Goal: Task Accomplishment & Management: Manage account settings

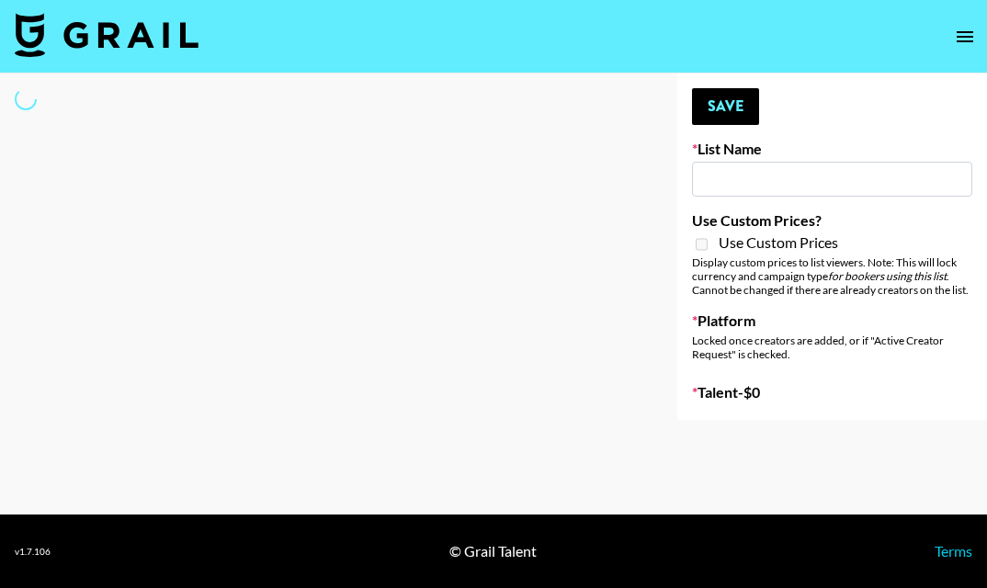
type input "Young T & Bugsy List"
select select "Song"
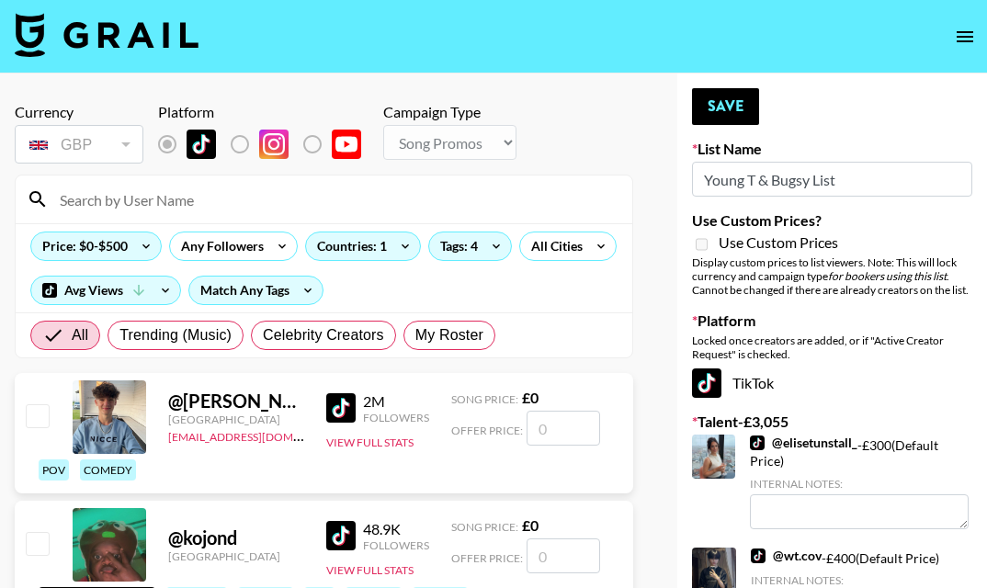
click at [398, 195] on input at bounding box center [335, 199] width 572 height 29
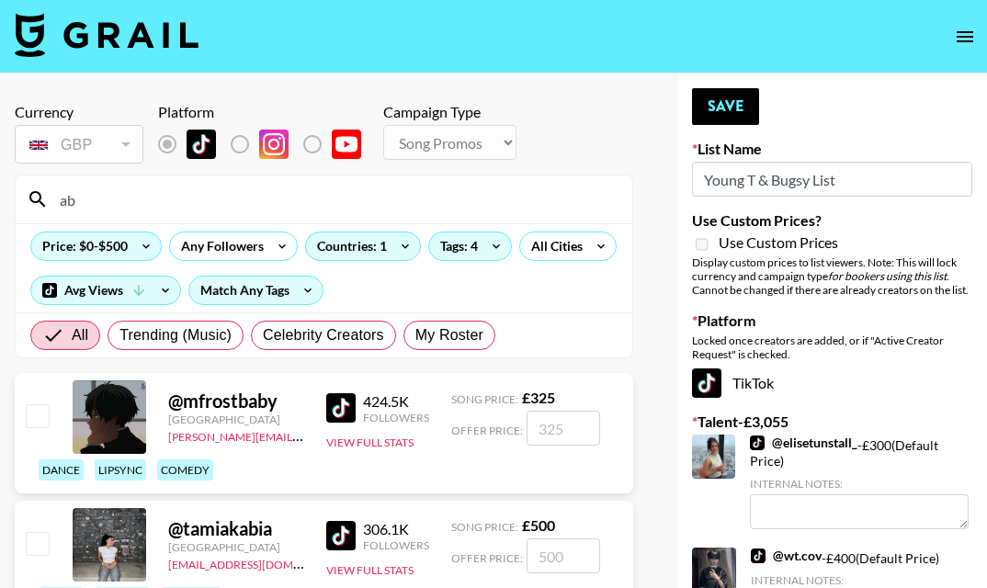
type input "ab"
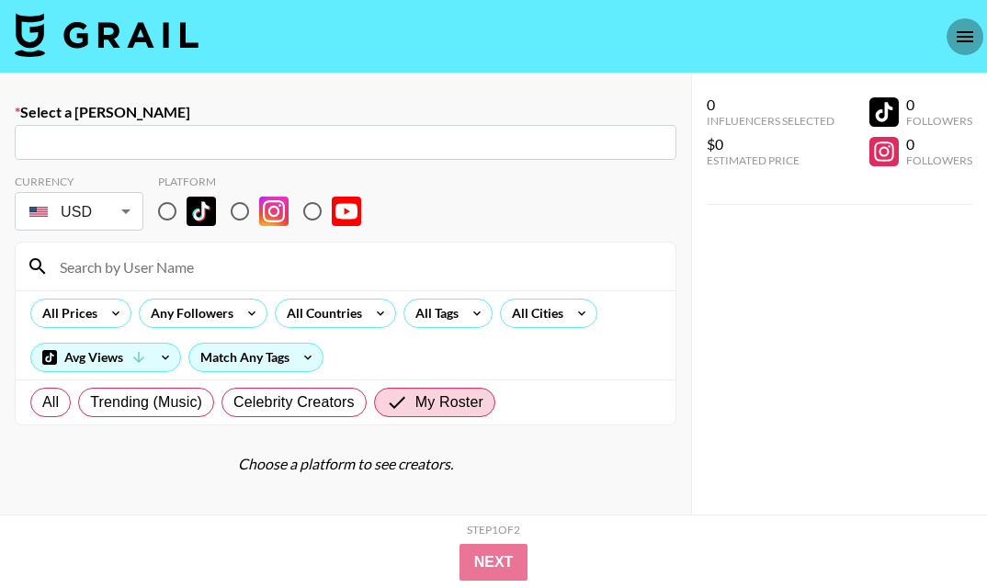
click at [962, 29] on icon "open drawer" at bounding box center [965, 37] width 22 height 22
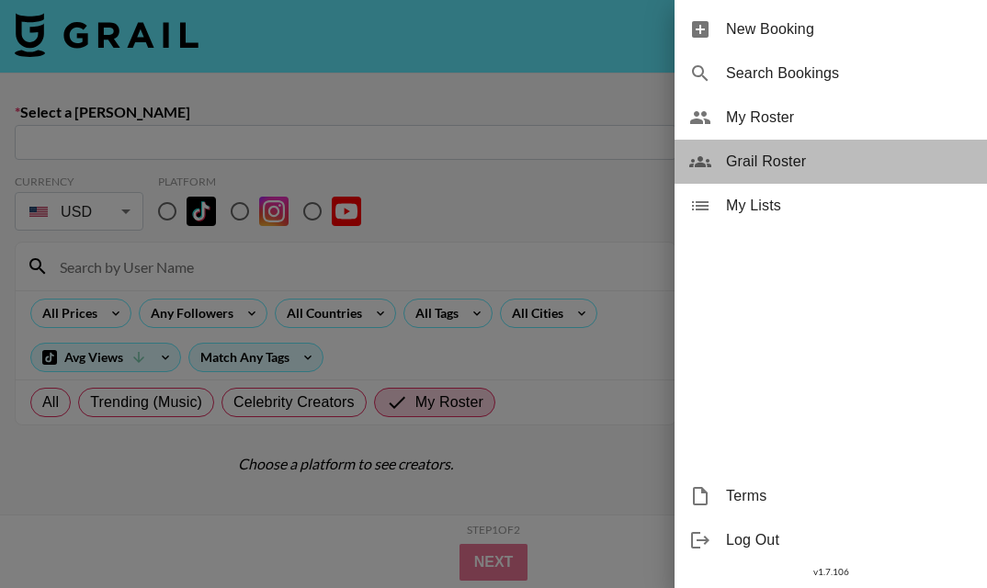
click at [790, 170] on span "Grail Roster" at bounding box center [849, 162] width 246 height 22
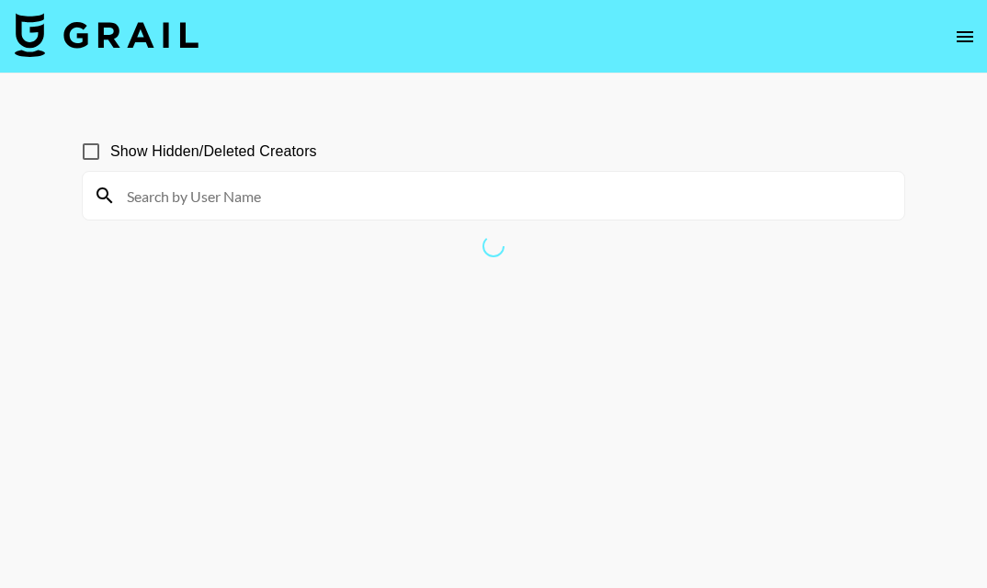
click at [504, 186] on input at bounding box center [504, 195] width 777 height 29
click at [510, 155] on div "Show Hidden/Deleted Creators" at bounding box center [493, 151] width 823 height 39
click at [518, 100] on main "Show Hidden/Deleted Creators" at bounding box center [493, 337] width 987 height 529
click at [173, 152] on span "Show Hidden/Deleted Creators" at bounding box center [213, 152] width 207 height 22
click at [110, 152] on input "Show Hidden/Deleted Creators" at bounding box center [91, 151] width 39 height 39
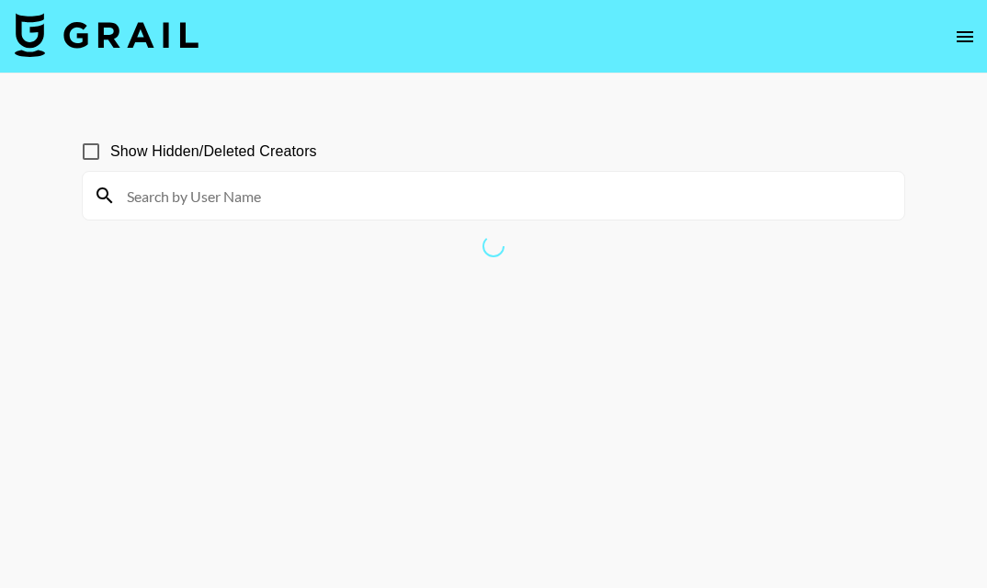
checkbox input "true"
click at [272, 188] on input at bounding box center [504, 195] width 777 height 29
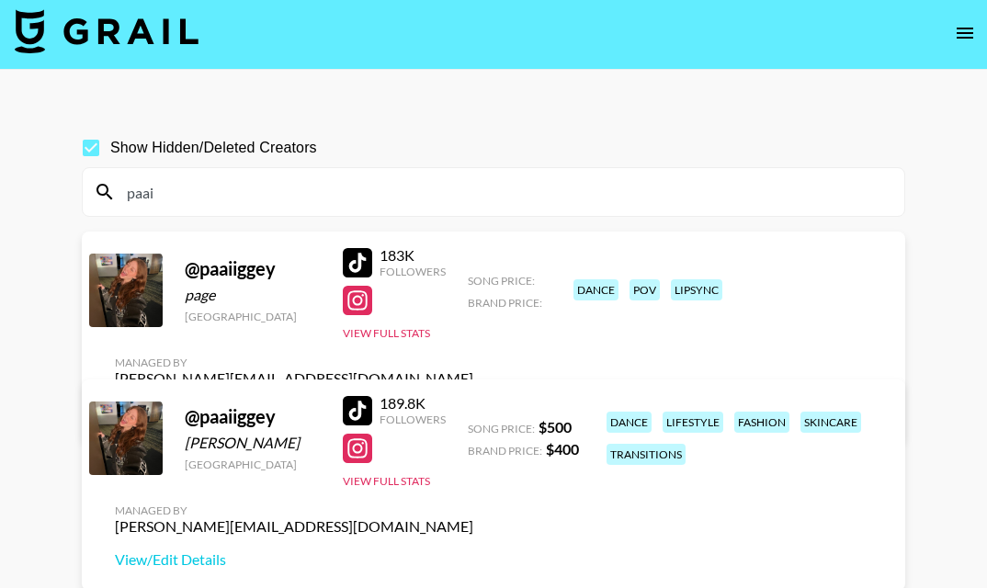
scroll to position [88, 0]
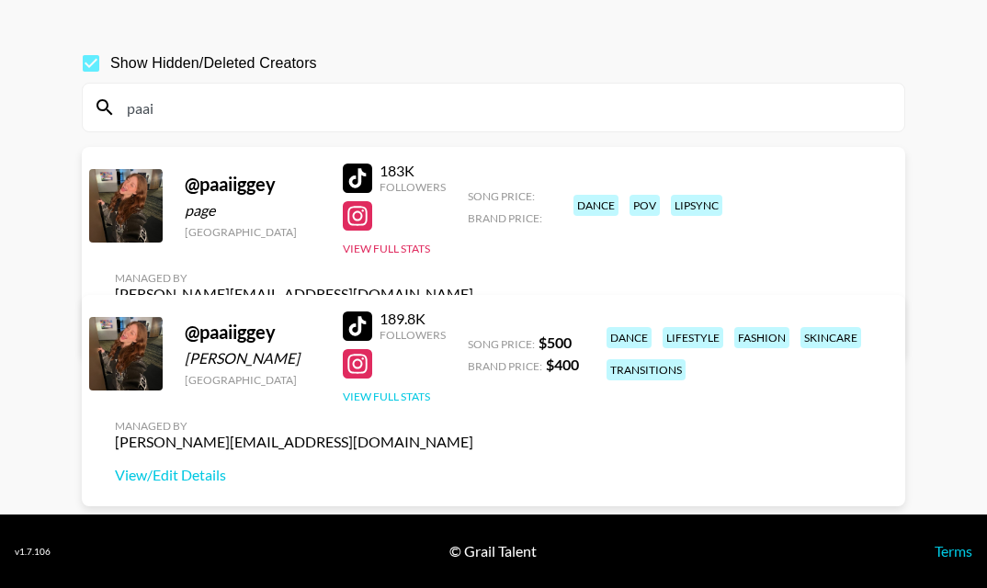
type input "paai"
click at [388, 401] on button "View Full Stats" at bounding box center [386, 396] width 87 height 14
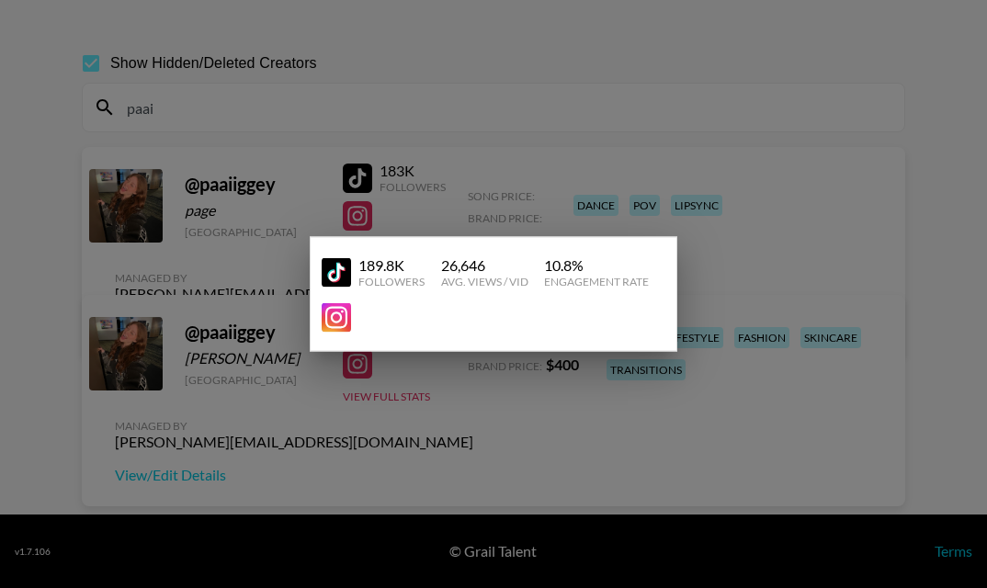
click at [546, 418] on div at bounding box center [493, 294] width 987 height 588
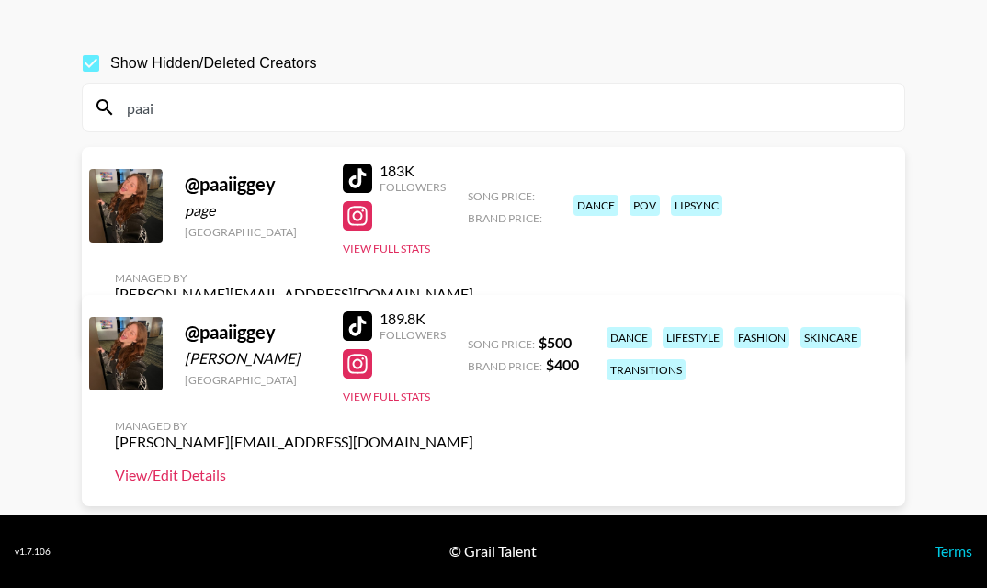
click at [199, 475] on link "View/Edit Details" at bounding box center [294, 475] width 358 height 18
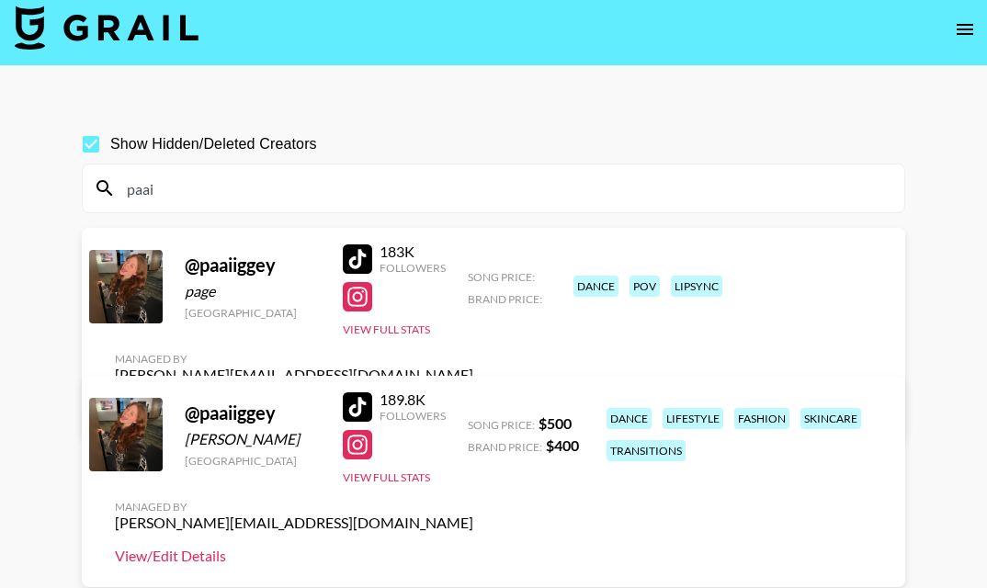
scroll to position [0, 0]
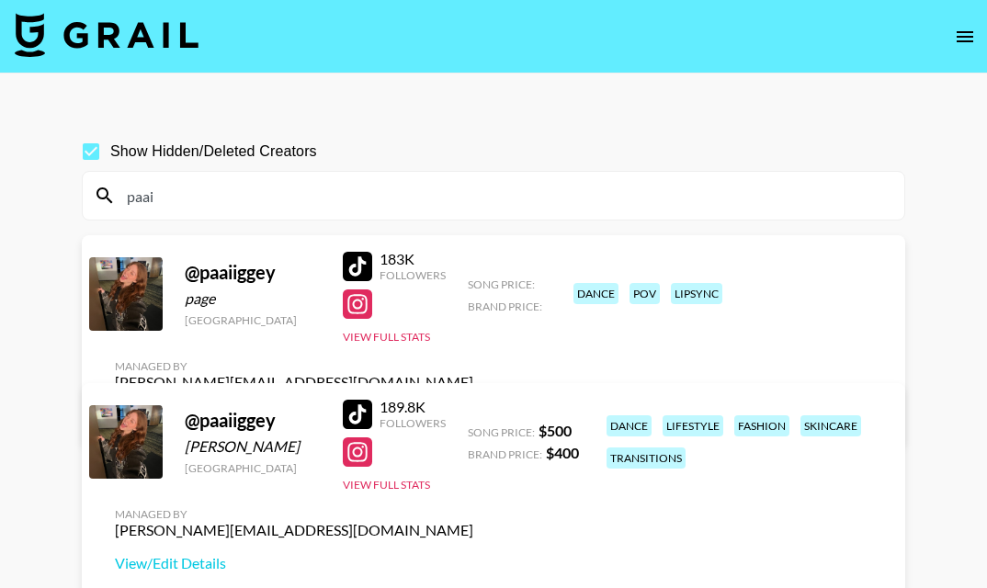
click at [166, 205] on input "paai" at bounding box center [504, 195] width 777 height 29
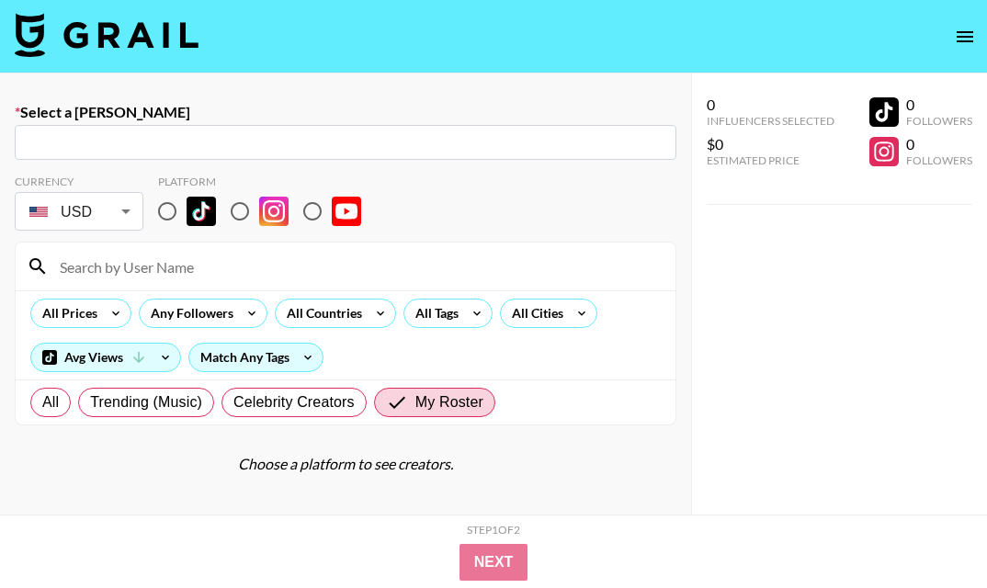
click at [960, 33] on icon "open drawer" at bounding box center [965, 37] width 22 height 22
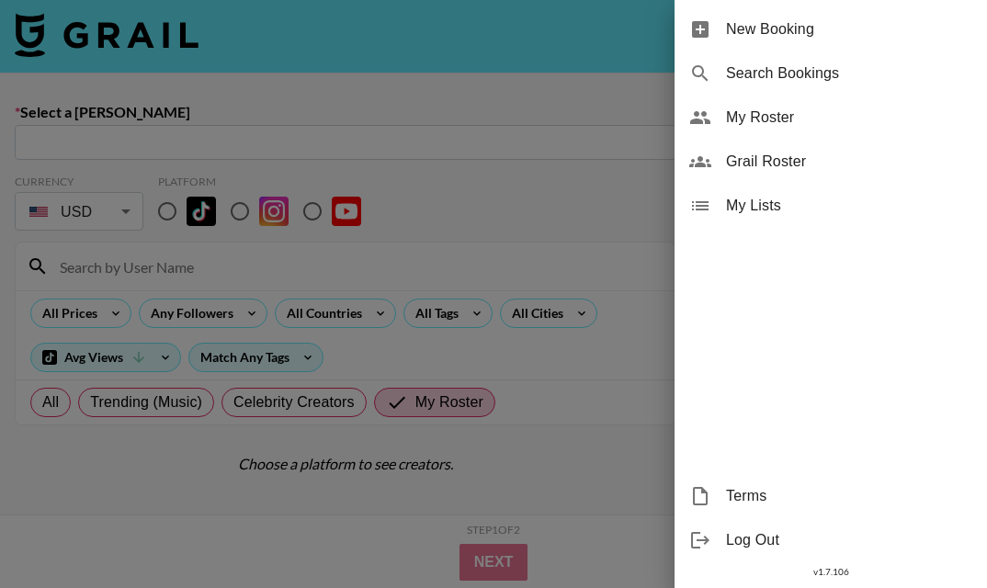
click at [824, 113] on span "My Roster" at bounding box center [849, 118] width 246 height 22
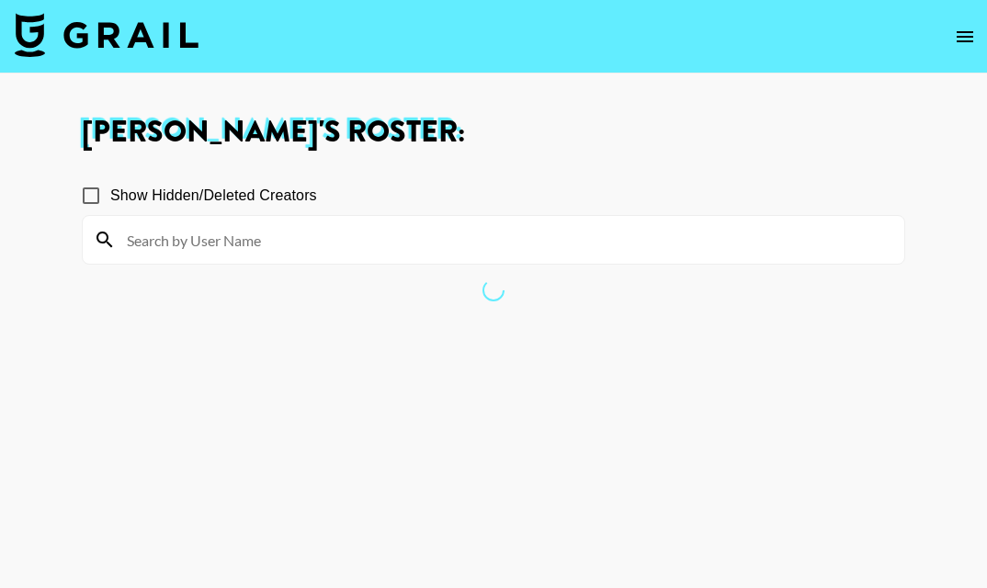
click at [337, 229] on input at bounding box center [504, 239] width 777 height 29
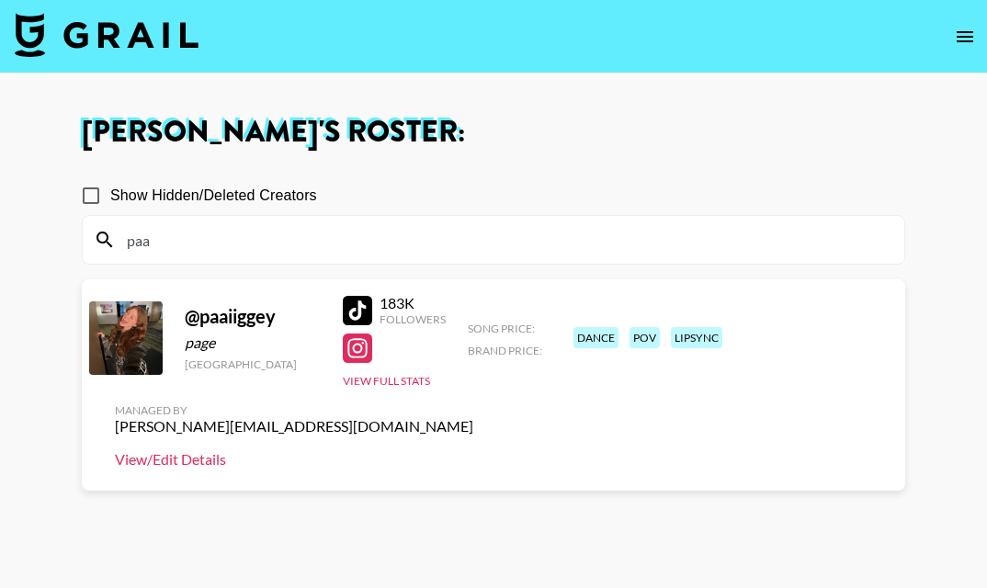
click at [473, 450] on link "View/Edit Details" at bounding box center [294, 459] width 358 height 18
click at [424, 231] on input "paa" at bounding box center [504, 239] width 777 height 29
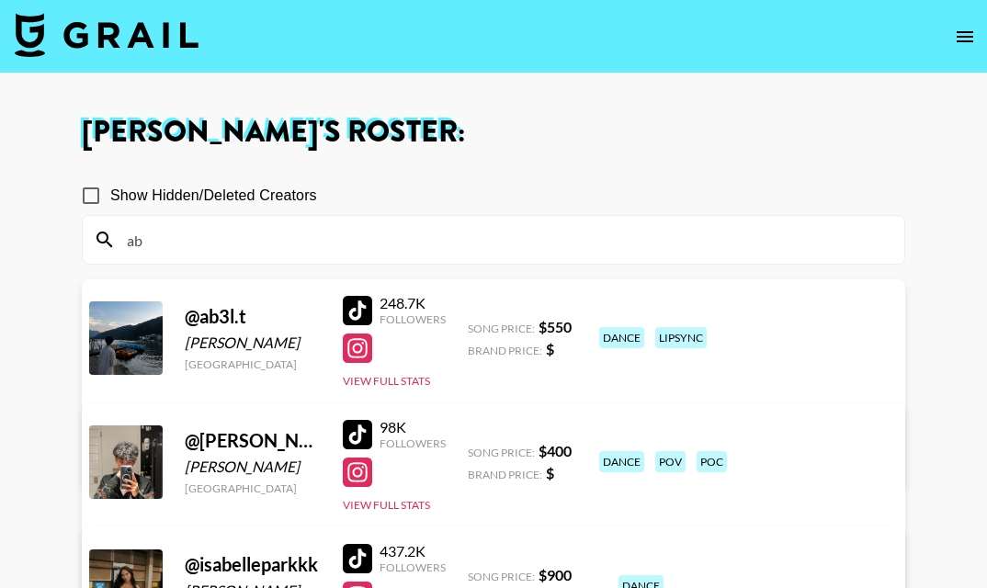
type input "ab"
click at [473, 450] on link "View/Edit Details" at bounding box center [294, 459] width 358 height 18
click at [387, 245] on input "ab" at bounding box center [504, 239] width 777 height 29
click at [473, 574] on link "View/Edit Details" at bounding box center [294, 583] width 358 height 18
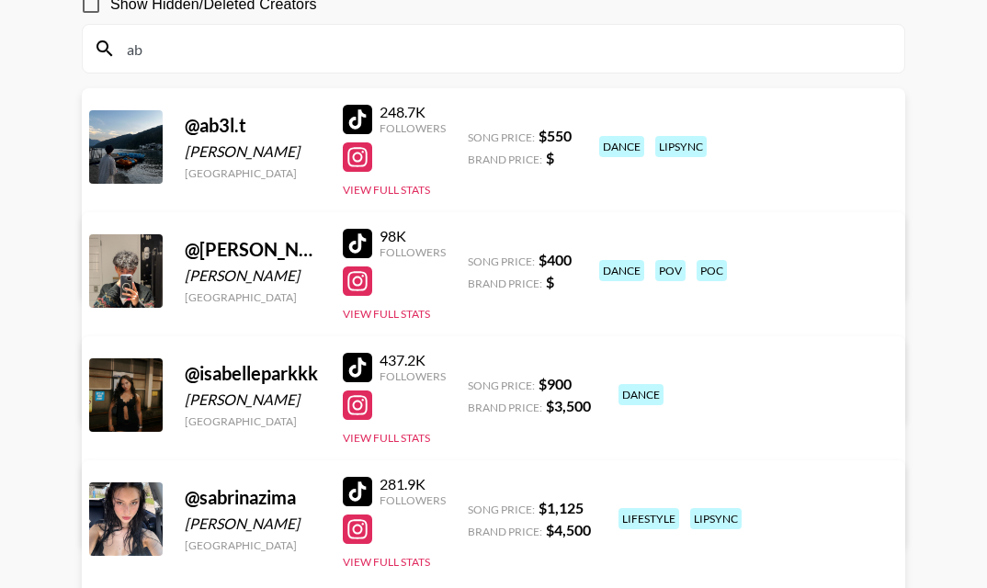
scroll to position [184, 0]
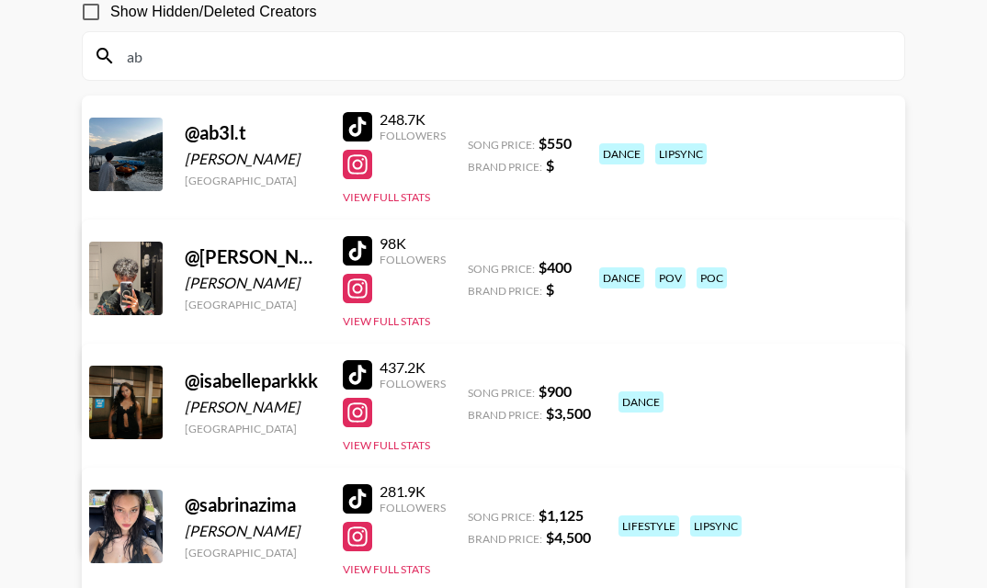
click at [211, 69] on input "ab" at bounding box center [504, 55] width 777 height 29
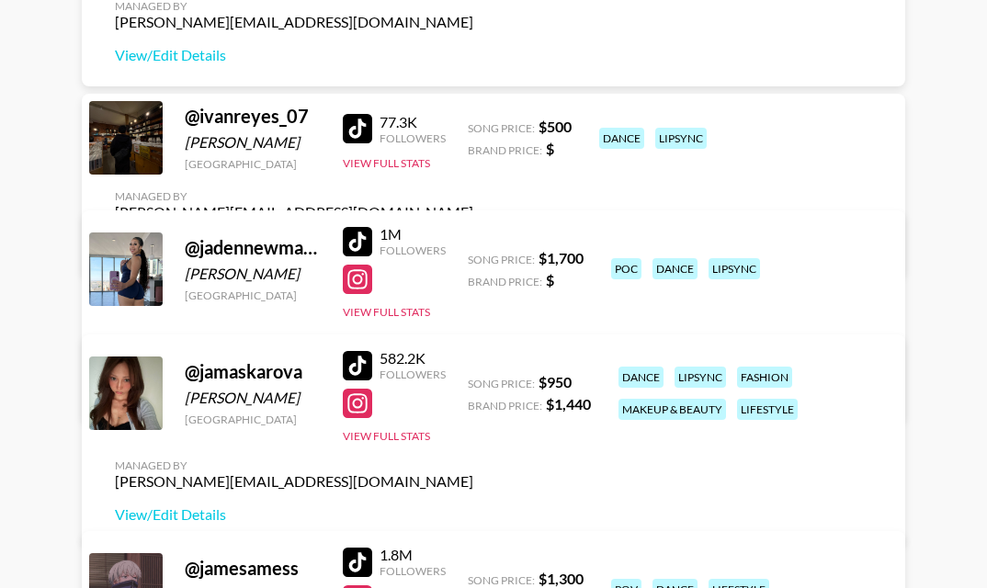
scroll to position [6537, 0]
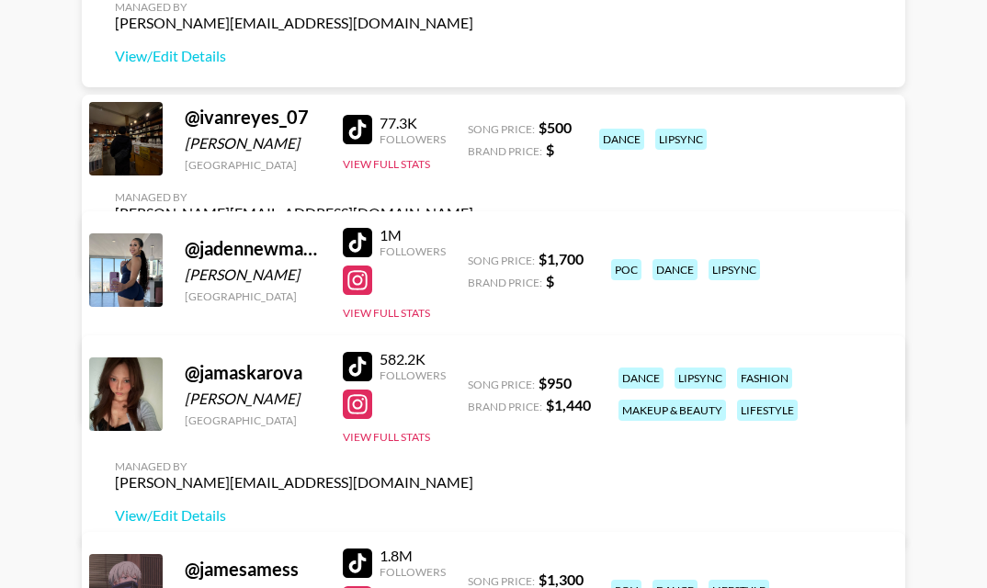
click at [473, 237] on link "View/Edit Details" at bounding box center [294, 246] width 358 height 18
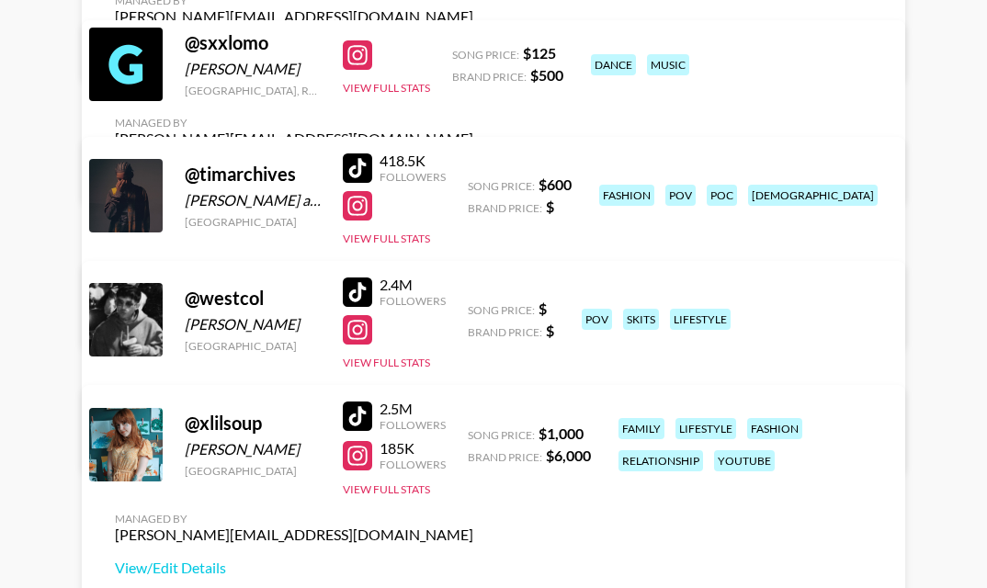
scroll to position [14671, 0]
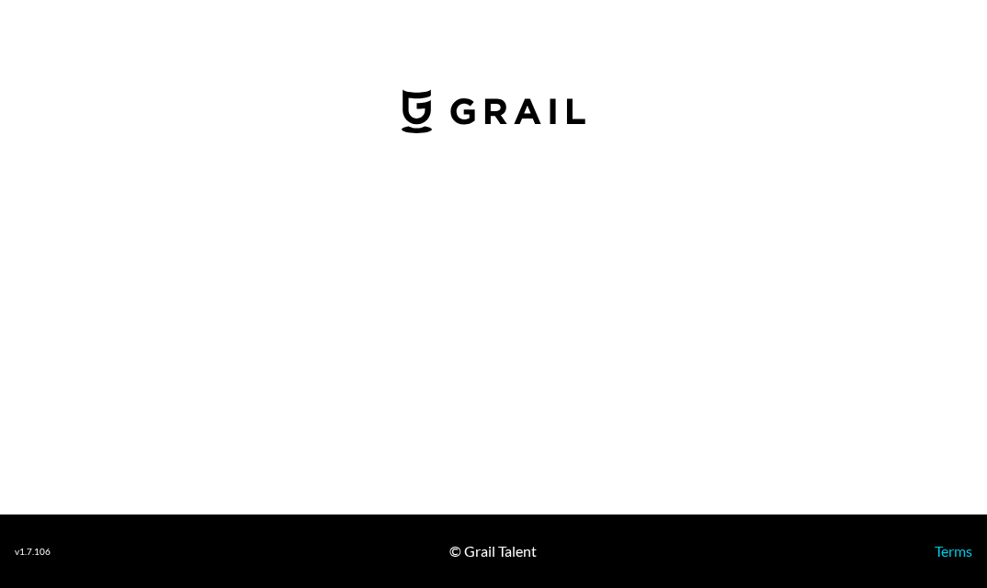
select select "USD"
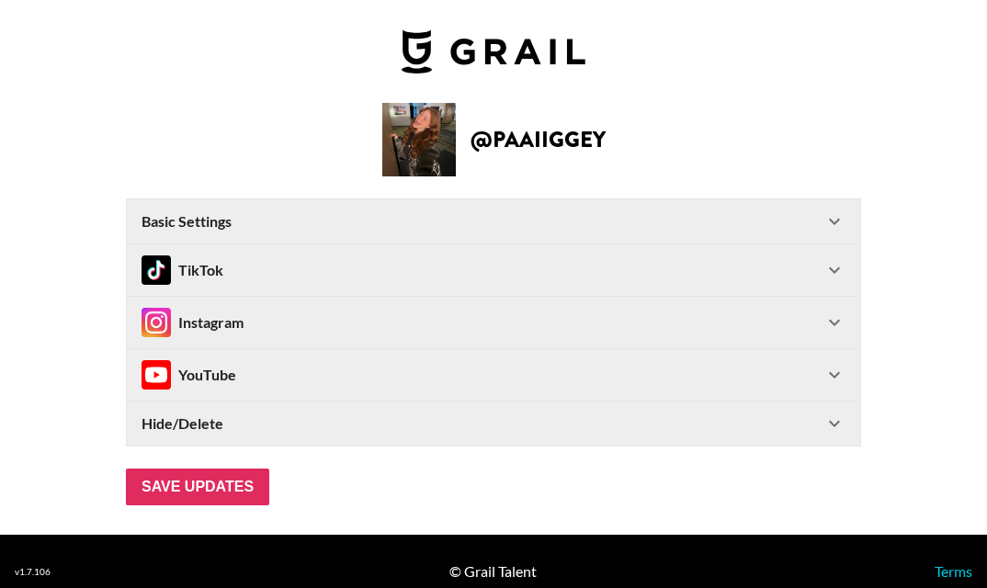
scroll to position [20, 0]
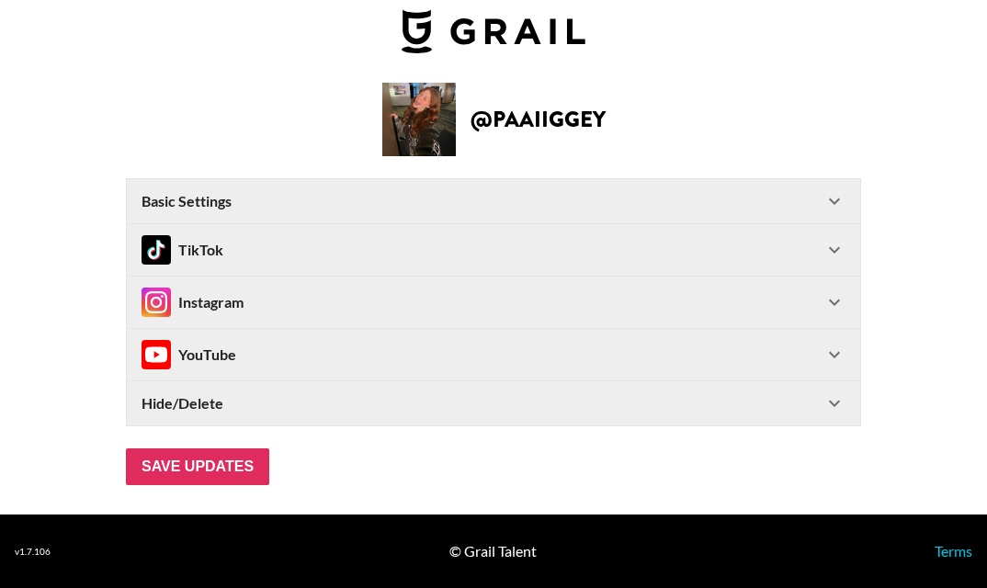
click at [267, 401] on div "Hide/Delete" at bounding box center [482, 403] width 682 height 18
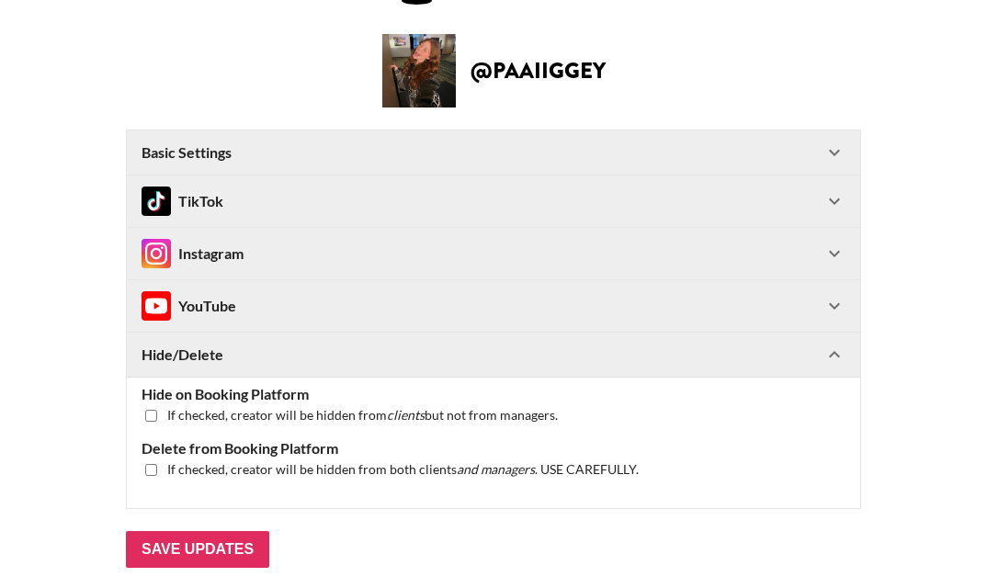
scroll to position [83, 0]
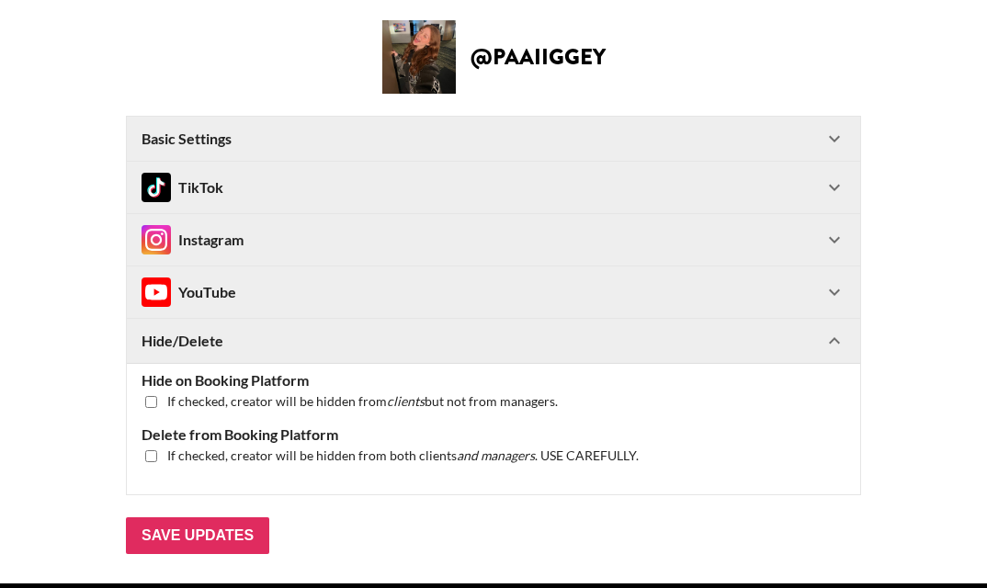
click at [151, 451] on input "checkbox" at bounding box center [151, 456] width 12 height 12
checkbox input "true"
click at [229, 539] on input "Save Updates" at bounding box center [197, 535] width 143 height 37
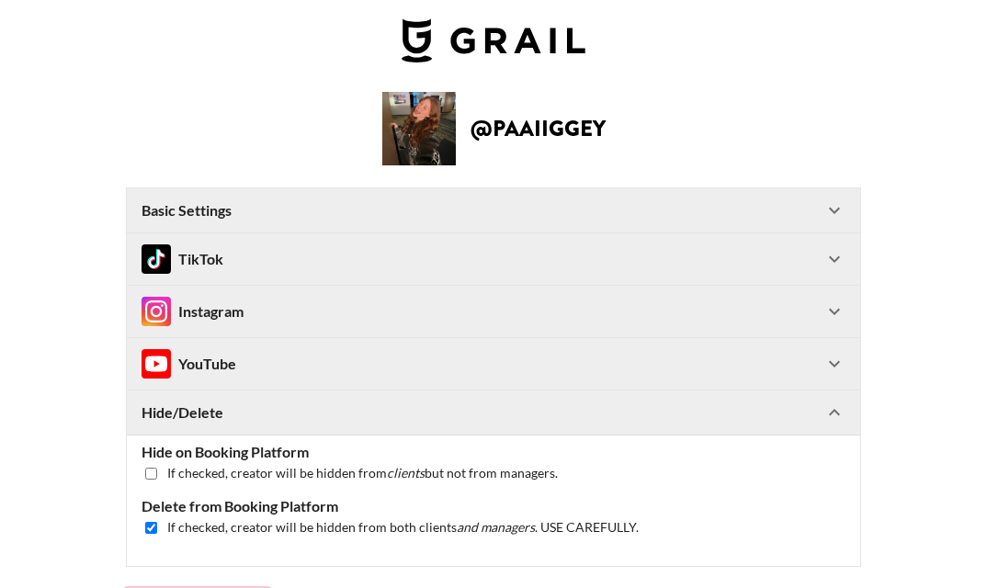
scroll to position [0, 0]
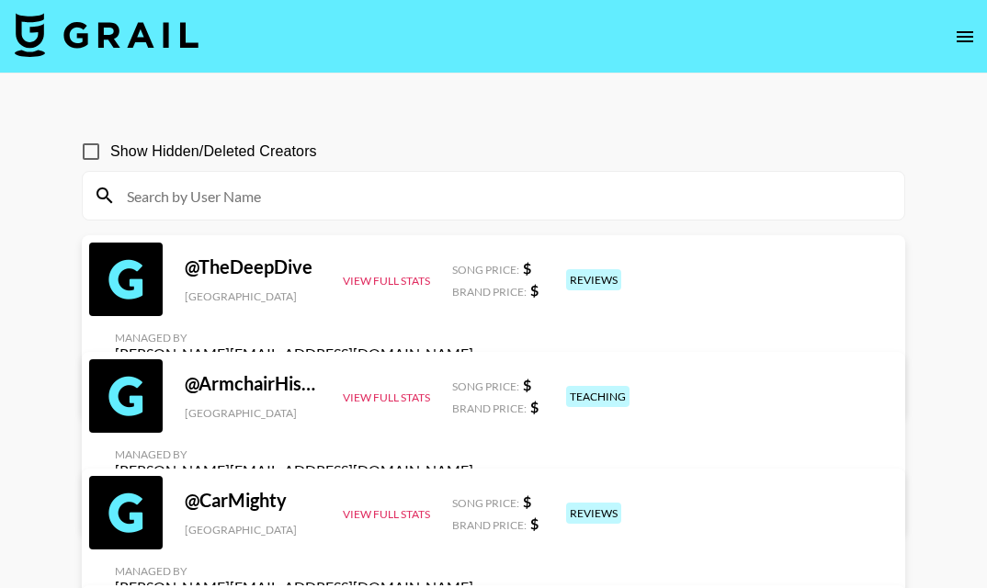
click at [323, 199] on input at bounding box center [504, 195] width 777 height 29
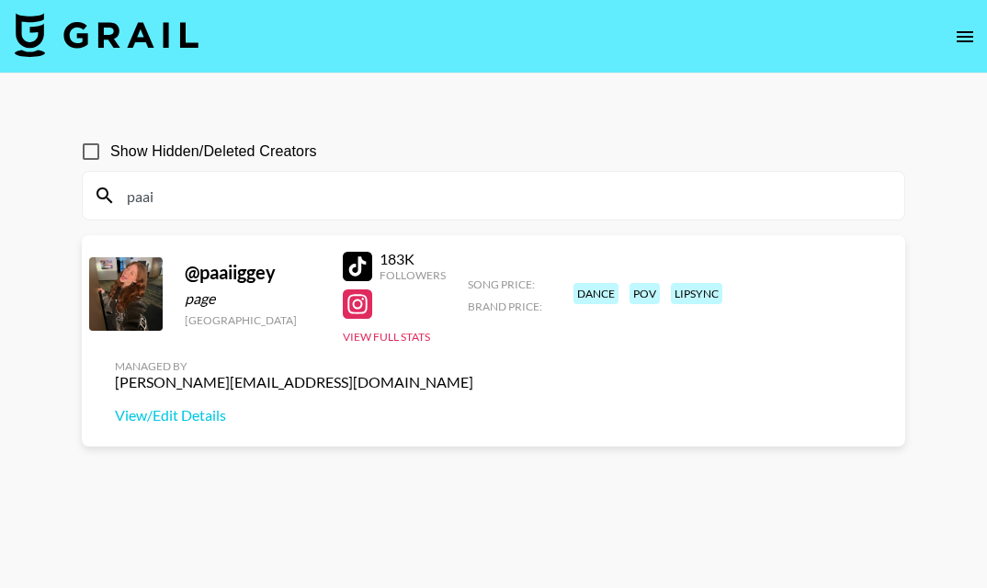
type input "paai"
click at [99, 144] on input "Show Hidden/Deleted Creators" at bounding box center [91, 151] width 39 height 39
checkbox input "true"
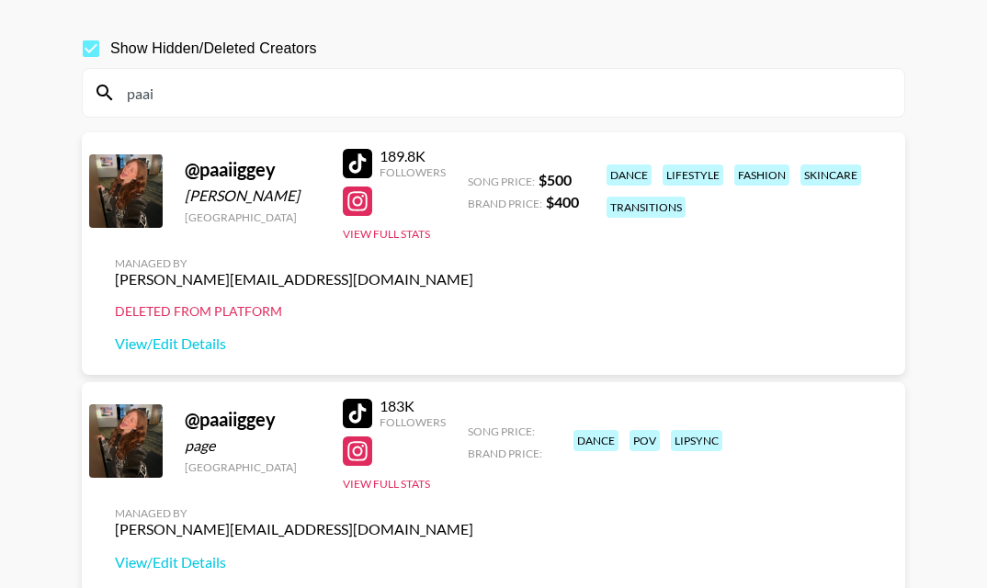
scroll to position [107, 0]
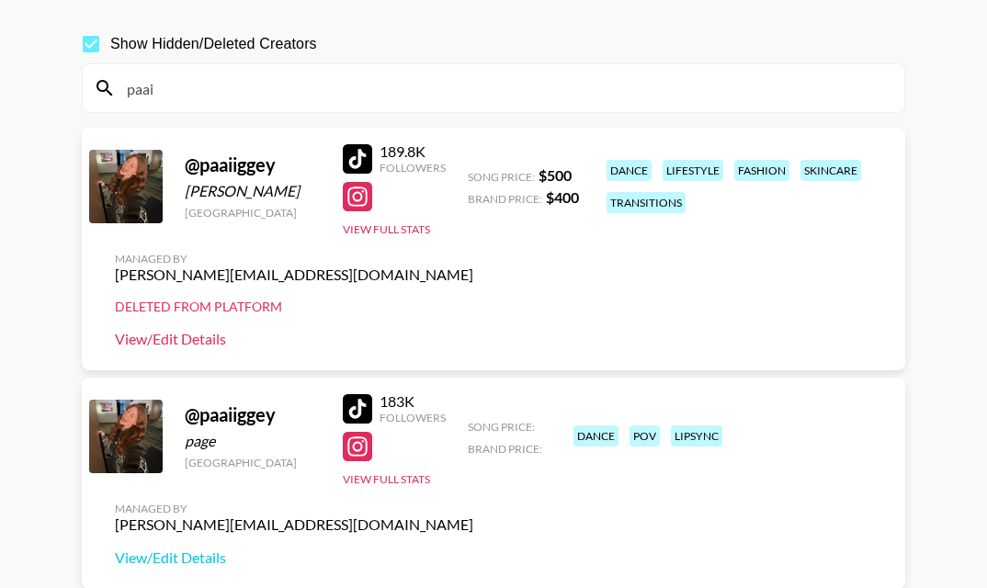
click at [203, 335] on link "View/Edit Details" at bounding box center [294, 339] width 358 height 18
click at [691, 86] on input "paai" at bounding box center [504, 87] width 777 height 29
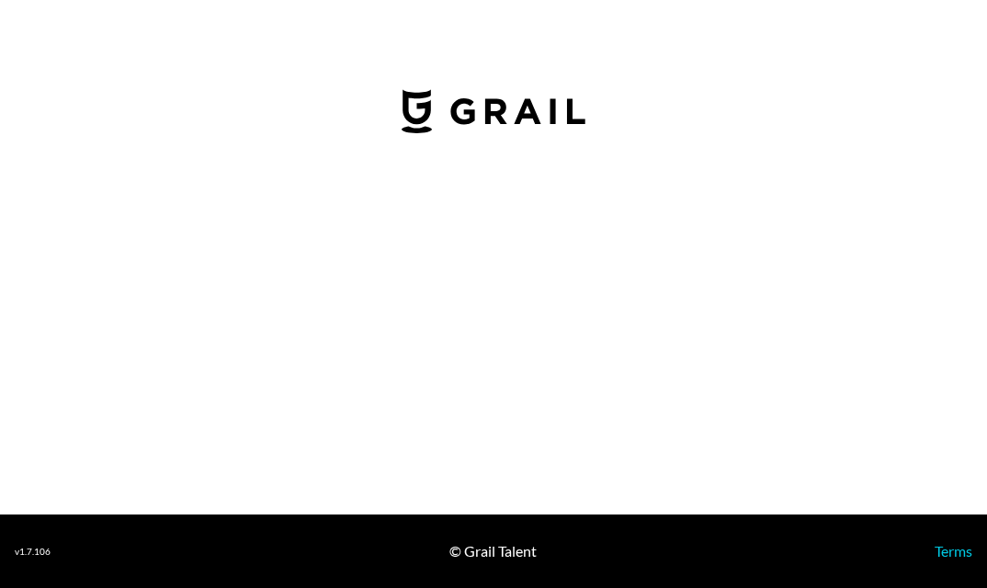
select select "USD"
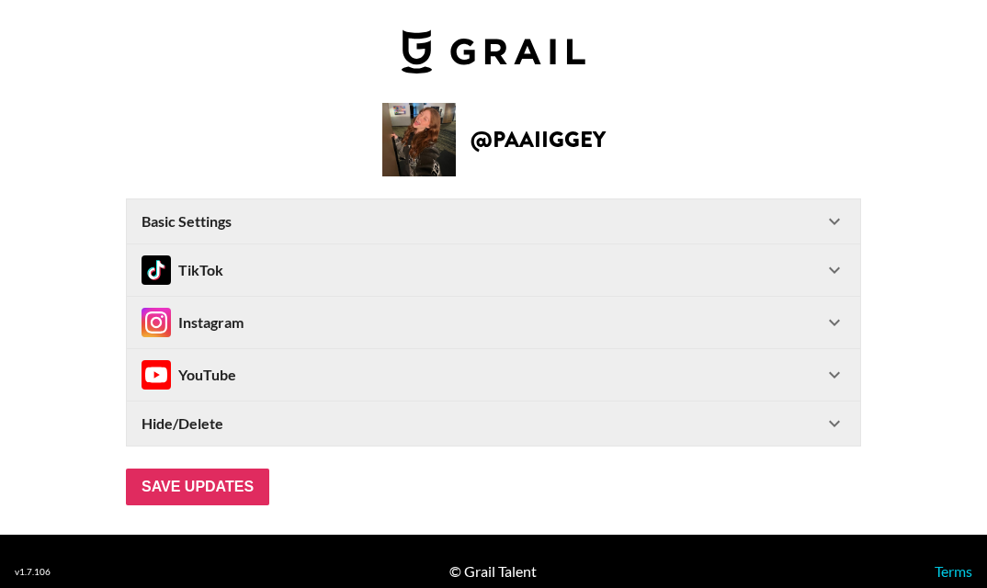
click at [439, 416] on div "Hide/Delete" at bounding box center [482, 423] width 682 height 18
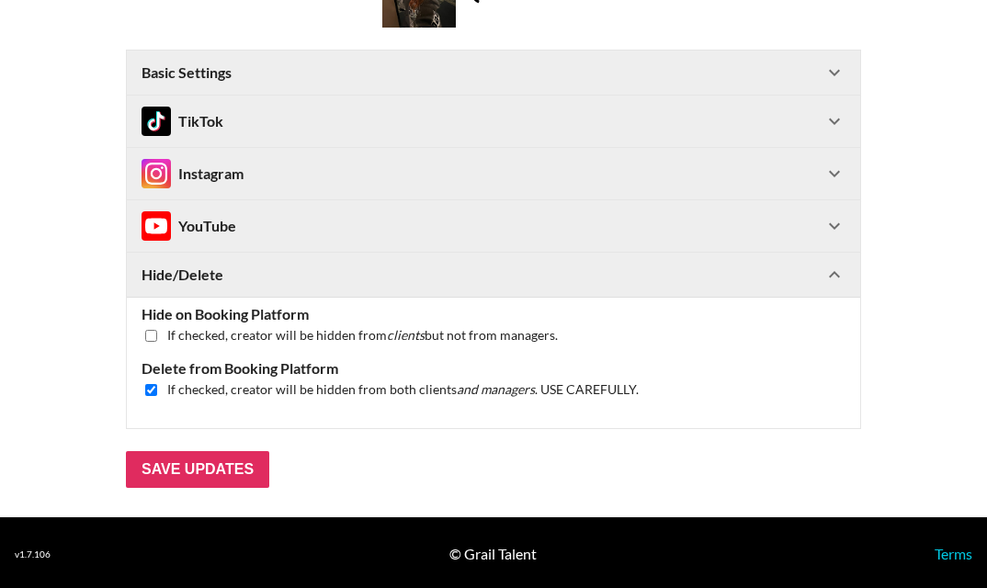
scroll to position [152, 0]
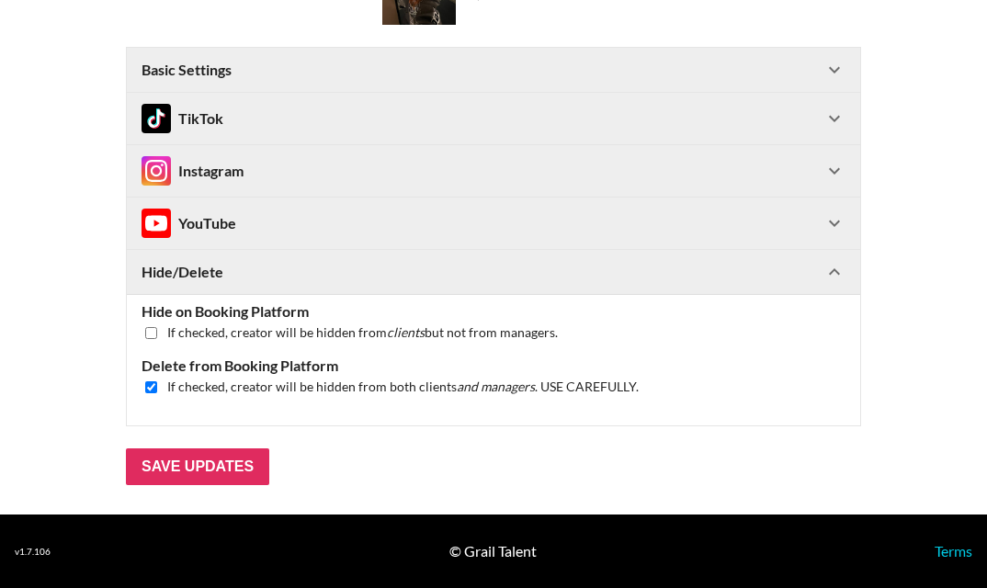
click at [355, 102] on div "TikTok" at bounding box center [493, 118] width 733 height 51
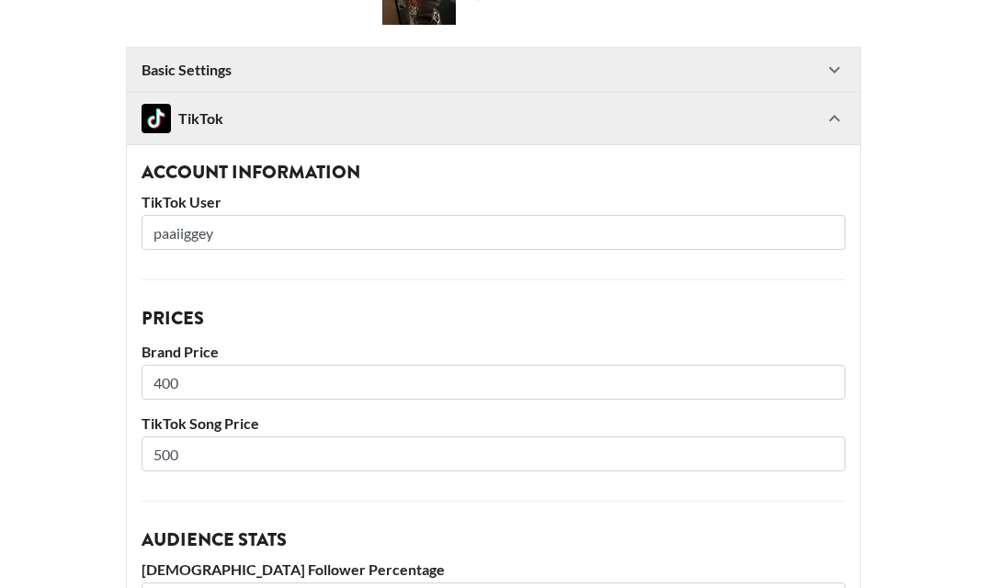
click at [251, 241] on input "paaiiggey" at bounding box center [493, 232] width 704 height 35
paste input "scar_lip"
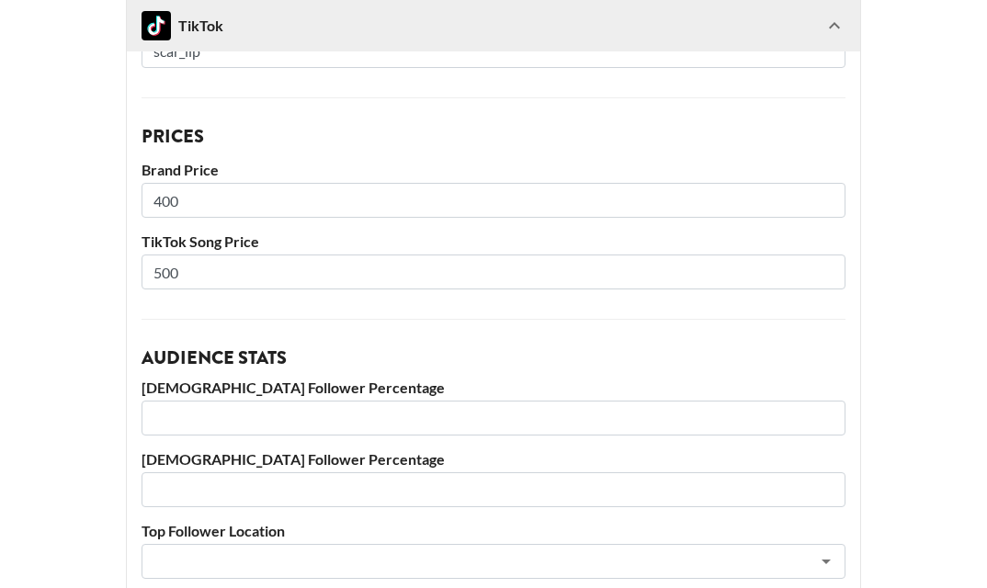
scroll to position [343, 0]
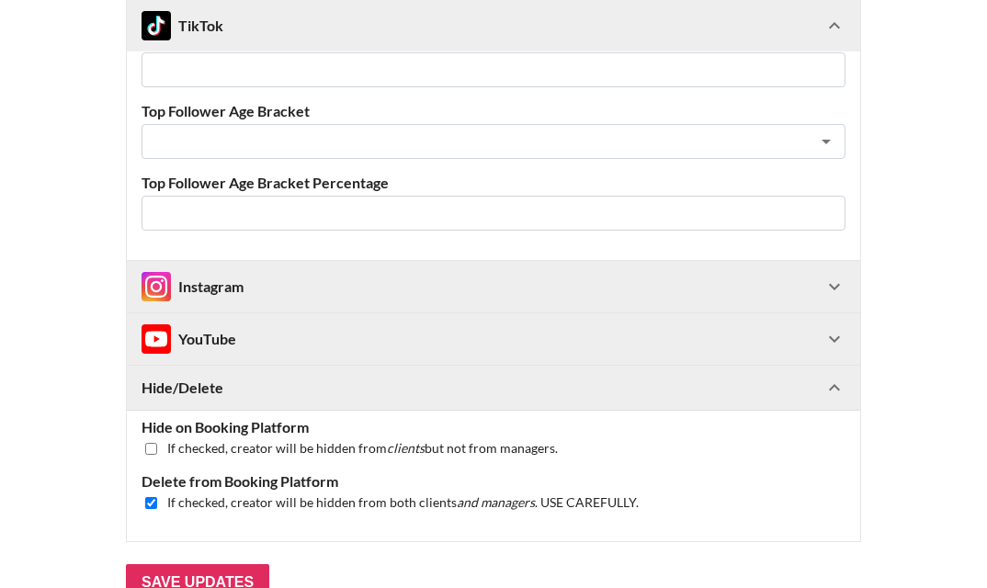
type input "scar_lip"
click at [267, 287] on div "Instagram" at bounding box center [482, 286] width 682 height 29
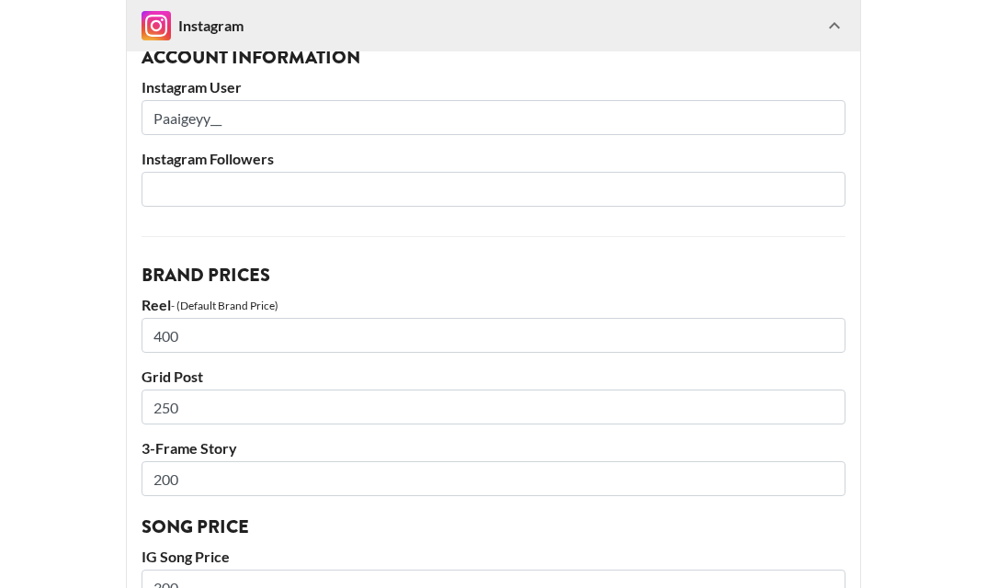
scroll to position [1098, 0]
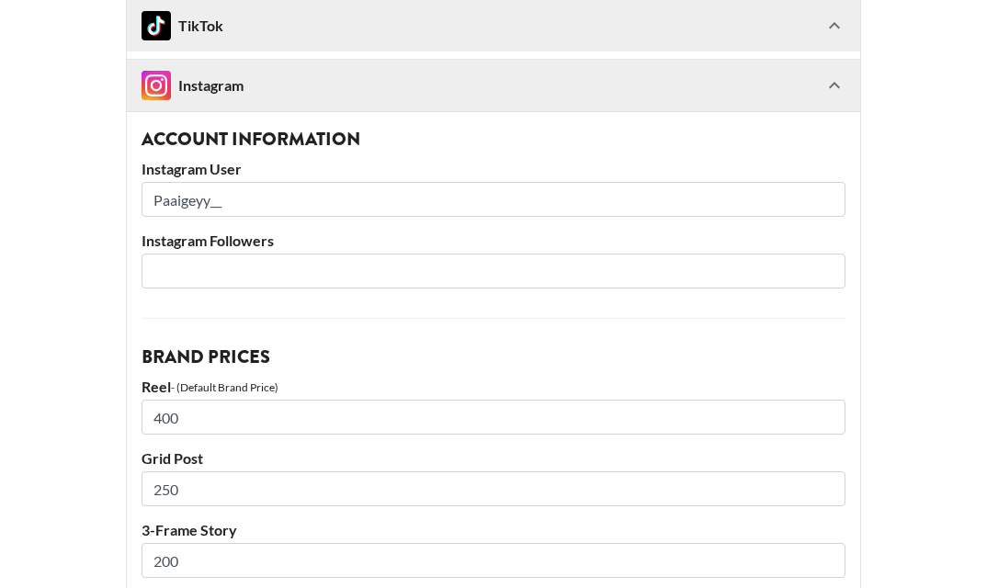
click at [242, 206] on input "Paaigeyy__" at bounding box center [493, 199] width 704 height 35
paste input "scar_lip"
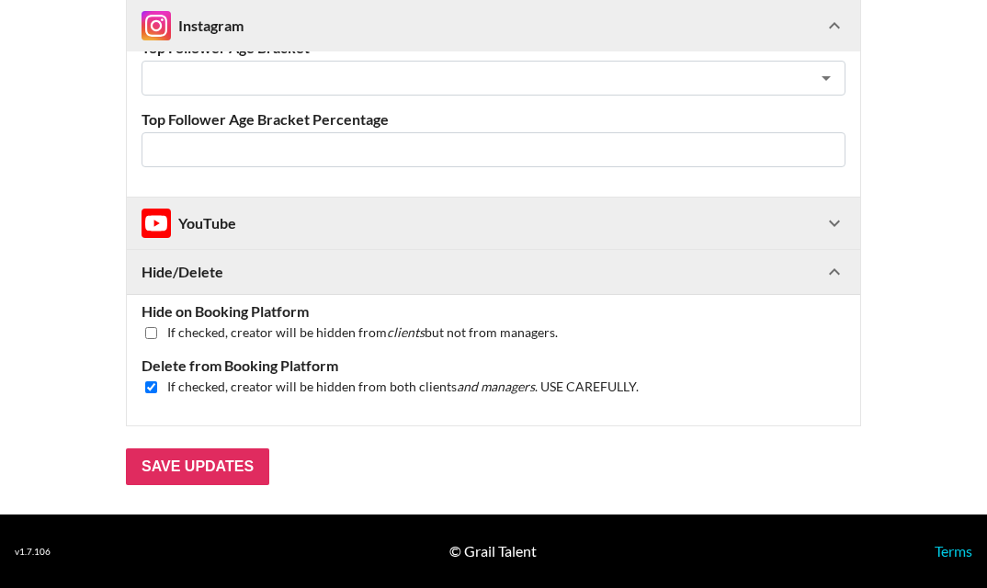
type input "scar_lip"
click at [245, 217] on div "YouTube" at bounding box center [482, 223] width 682 height 29
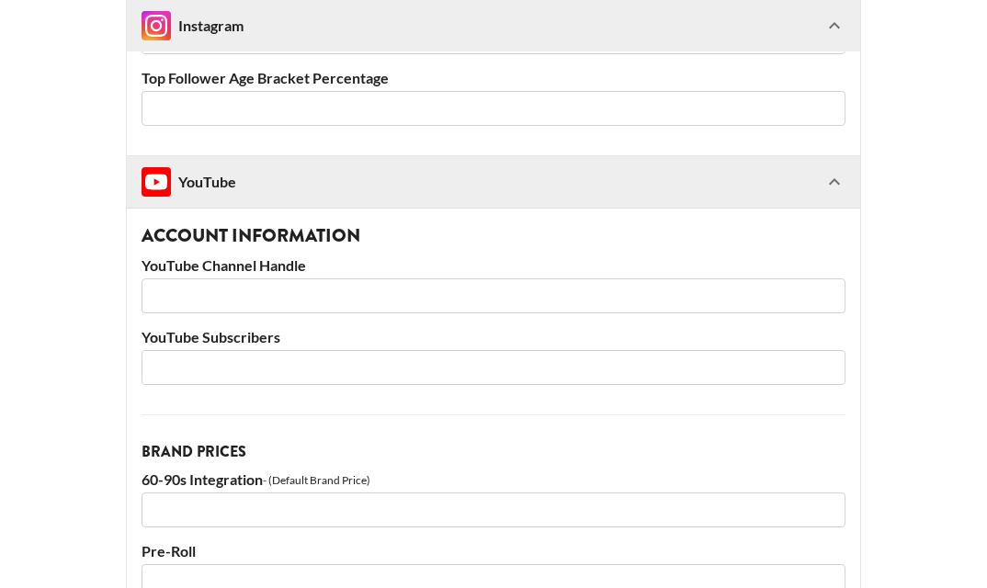
scroll to position [2718, 0]
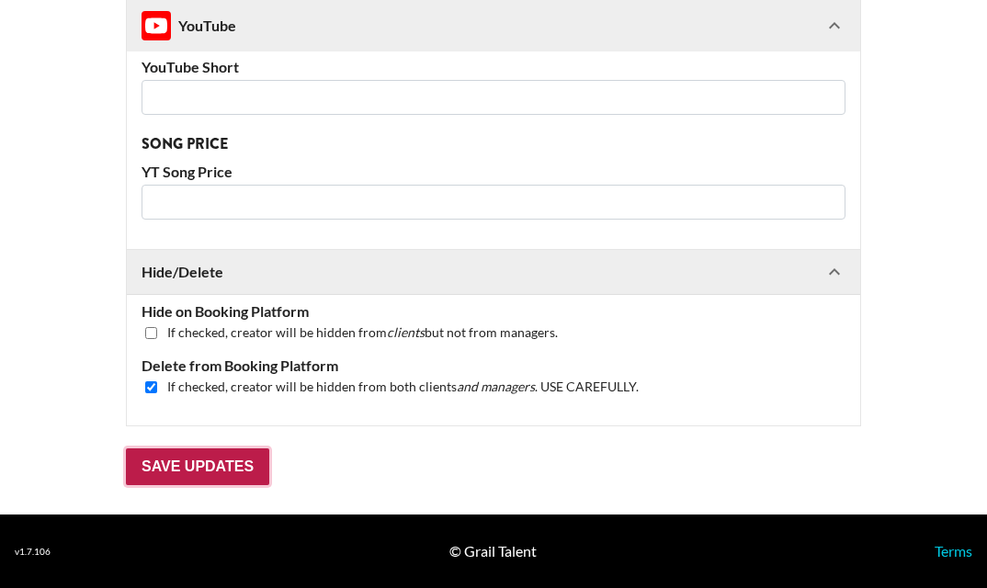
click at [237, 463] on input "Save Updates" at bounding box center [197, 466] width 143 height 37
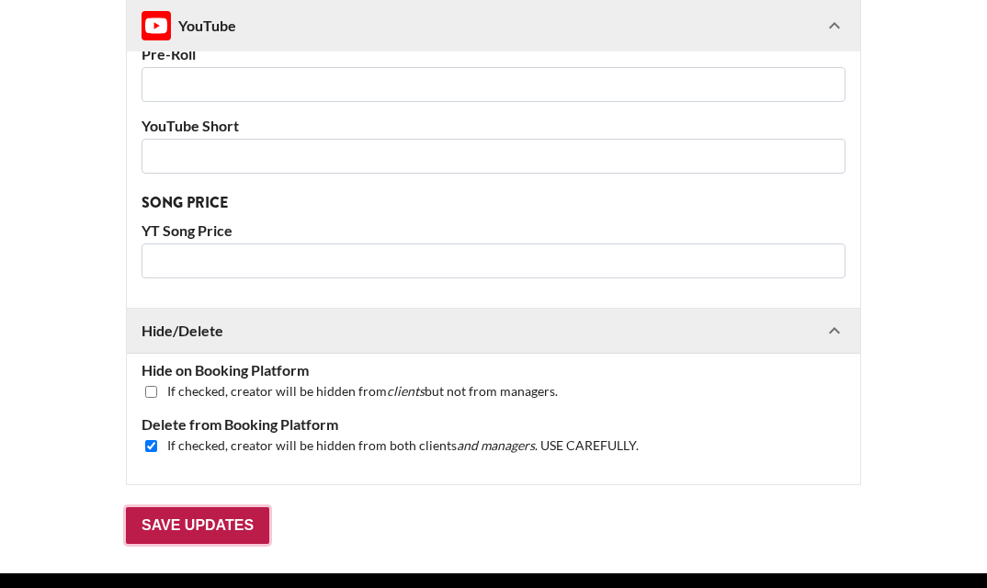
scroll to position [0, 0]
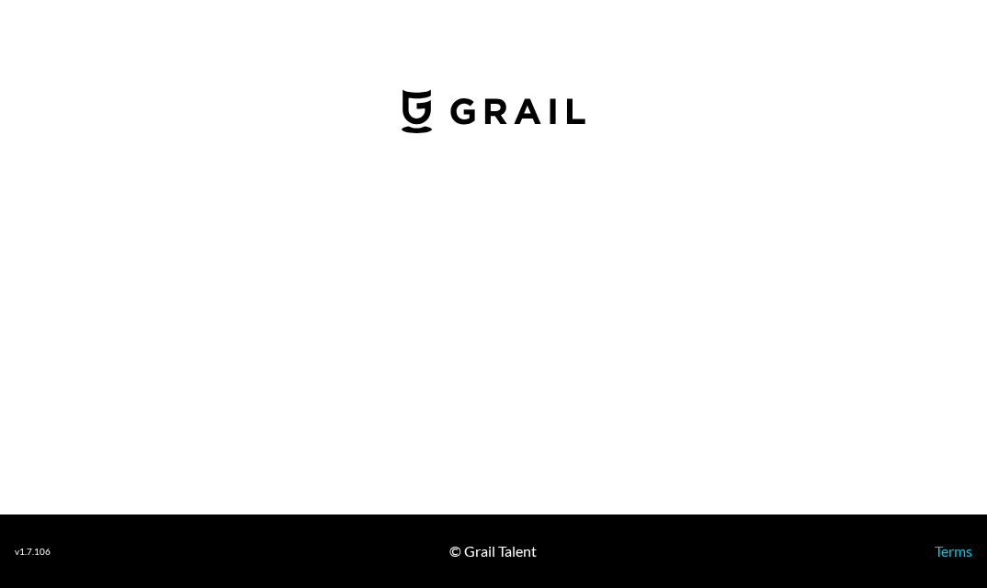
select select "USD"
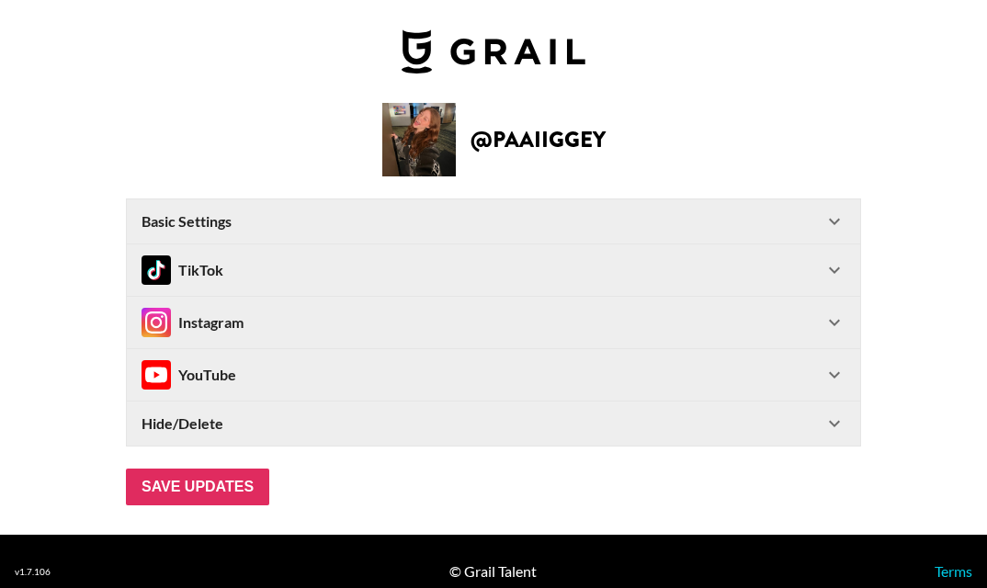
click at [344, 265] on div "TikTok" at bounding box center [482, 269] width 682 height 29
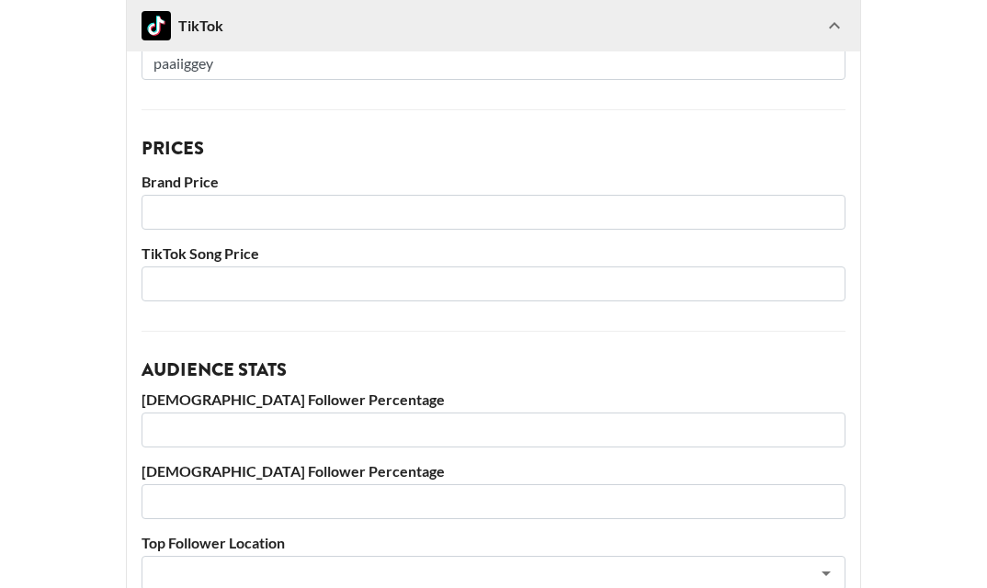
scroll to position [320, 0]
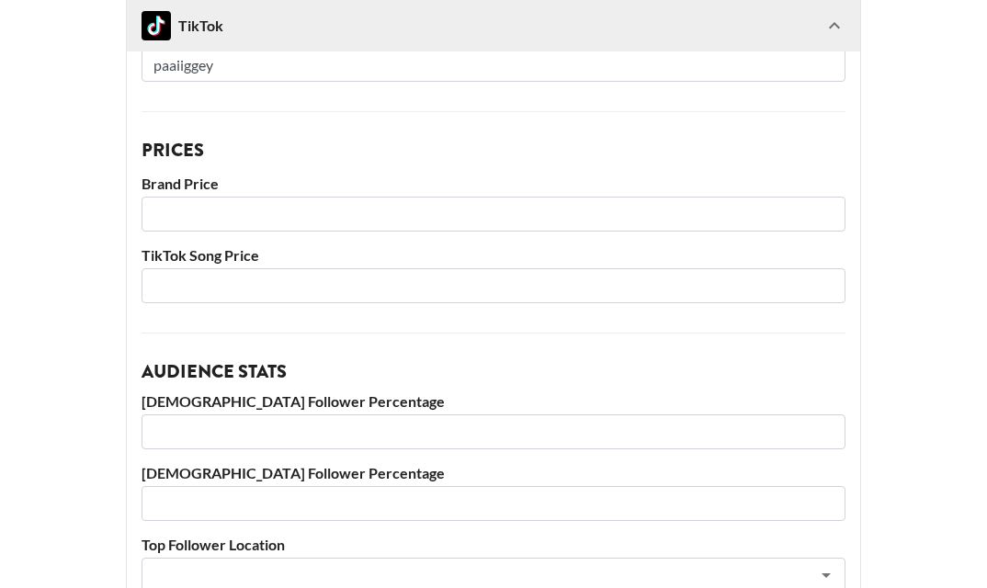
click at [318, 291] on input "number" at bounding box center [493, 285] width 704 height 35
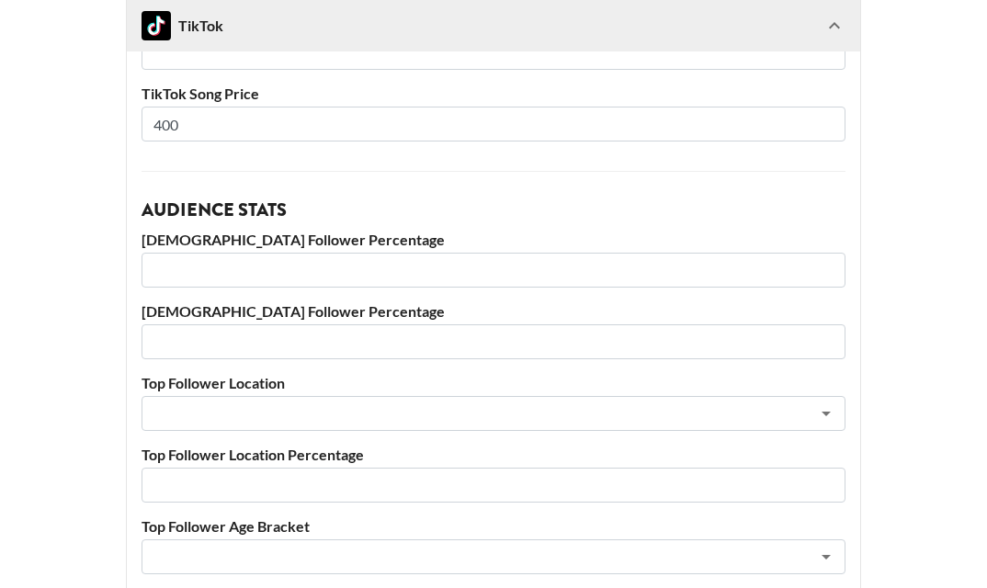
scroll to position [881, 0]
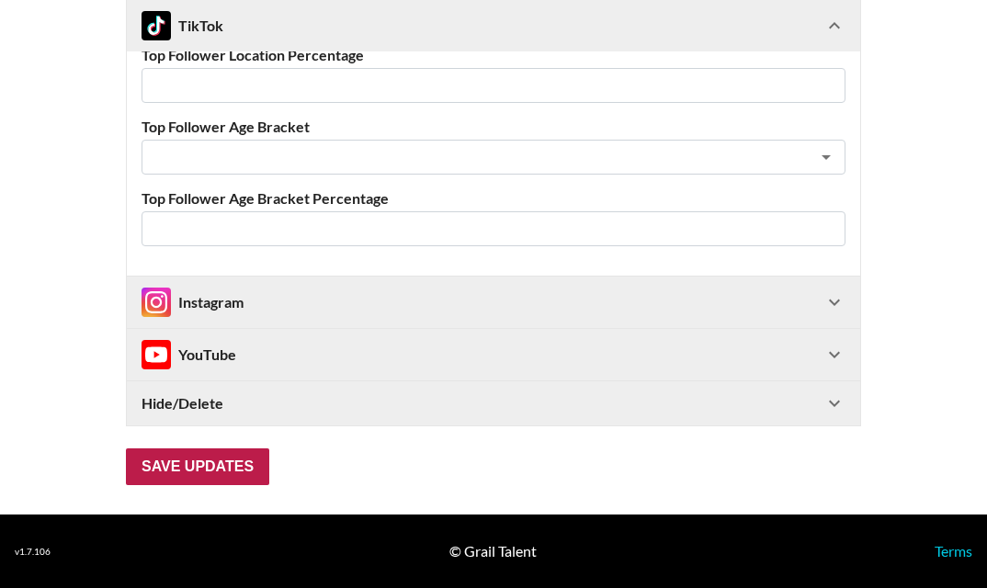
type input "400"
click at [225, 474] on input "Save Updates" at bounding box center [197, 466] width 143 height 37
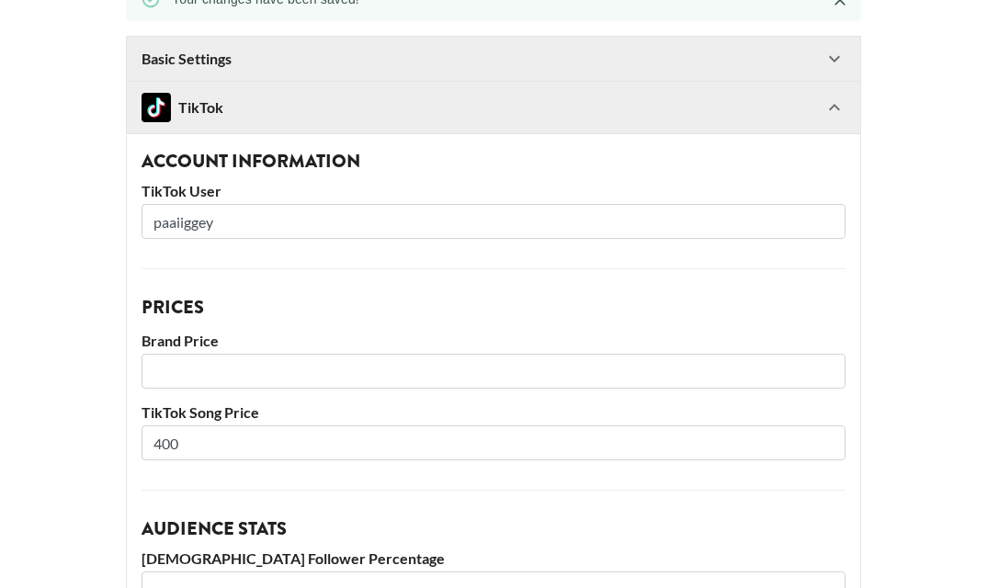
scroll to position [940, 0]
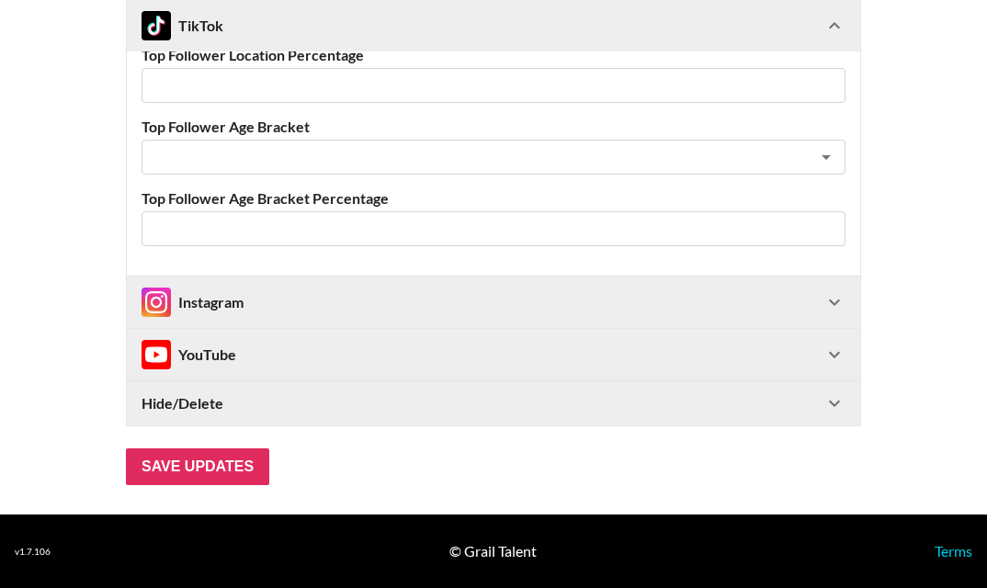
click at [323, 408] on div "Hide/Delete" at bounding box center [482, 403] width 682 height 18
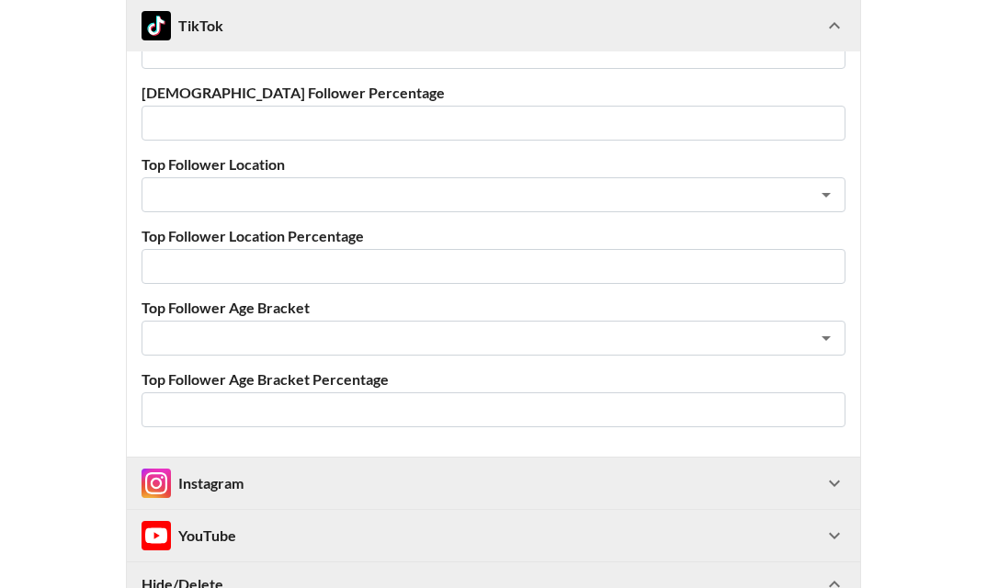
scroll to position [0, 0]
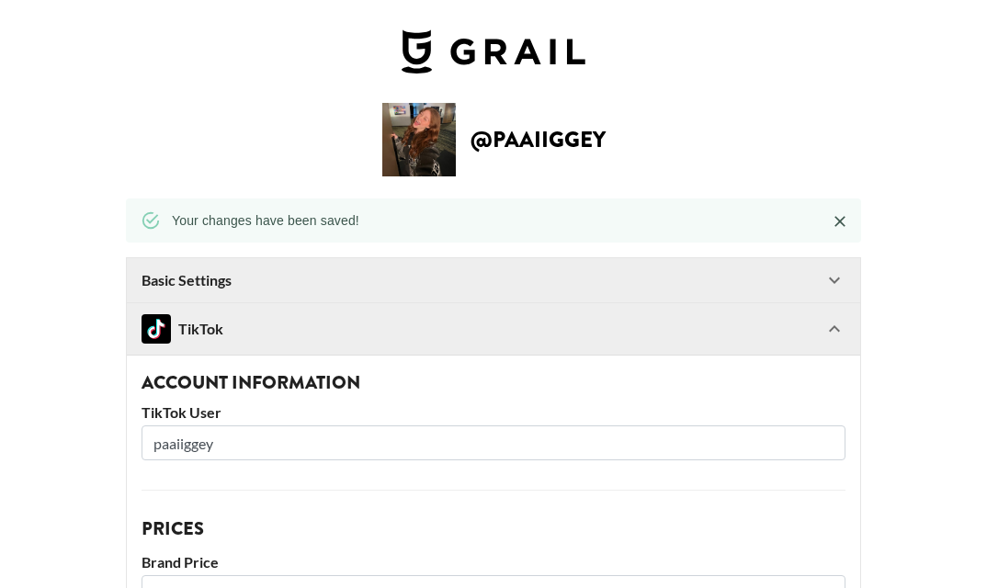
click at [296, 285] on div "Basic Settings" at bounding box center [482, 280] width 682 height 18
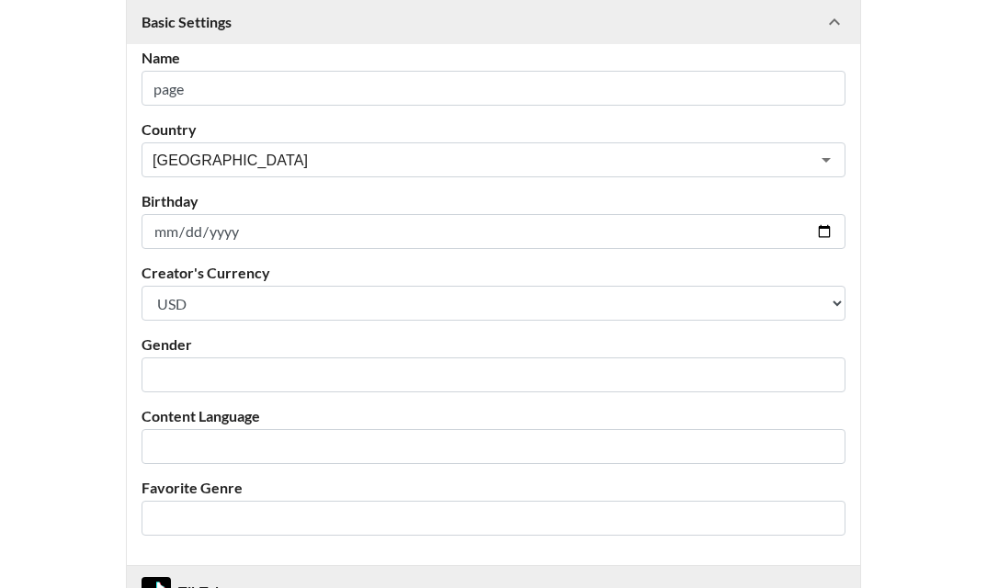
scroll to position [333, 0]
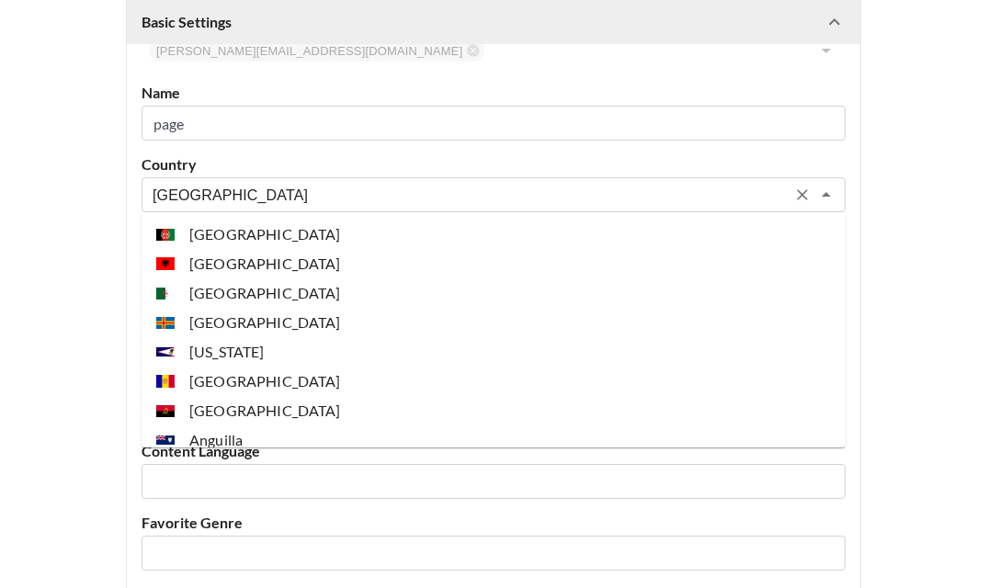
click at [258, 190] on input "United States" at bounding box center [468, 195] width 633 height 21
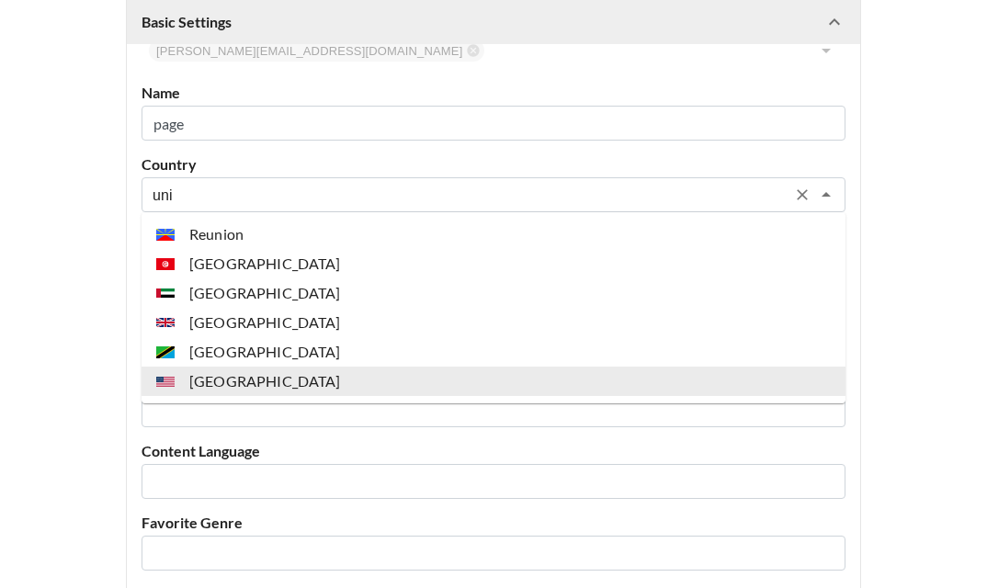
scroll to position [0, 0]
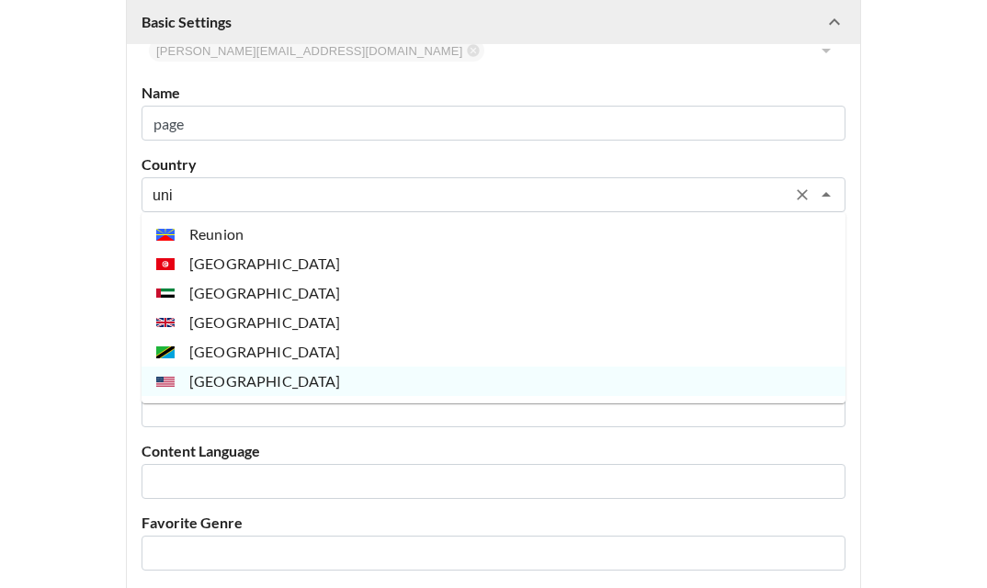
click at [352, 327] on li "[GEOGRAPHIC_DATA]" at bounding box center [493, 322] width 704 height 29
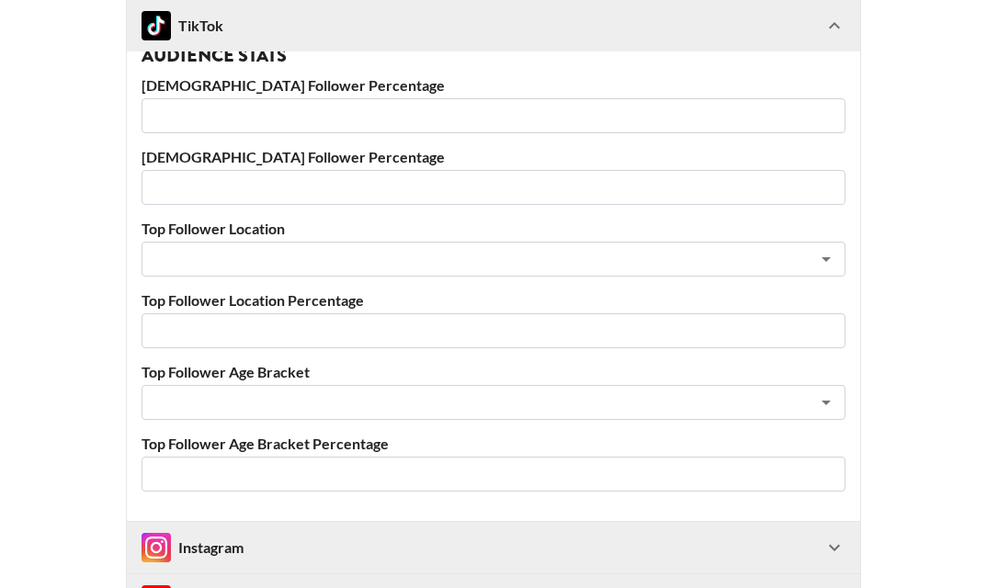
scroll to position [1702, 0]
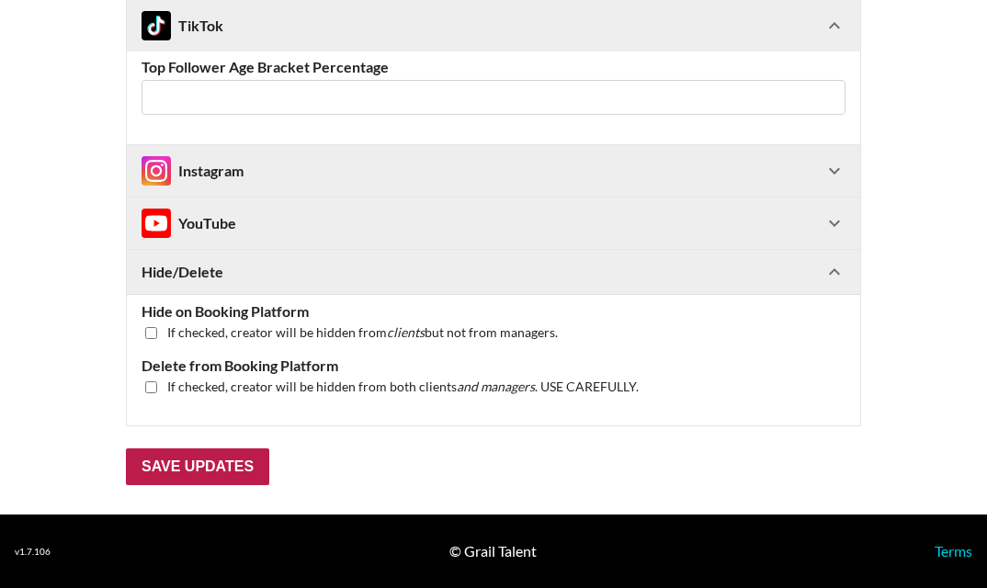
type input "[GEOGRAPHIC_DATA]"
click at [214, 465] on input "Save Updates" at bounding box center [197, 466] width 143 height 37
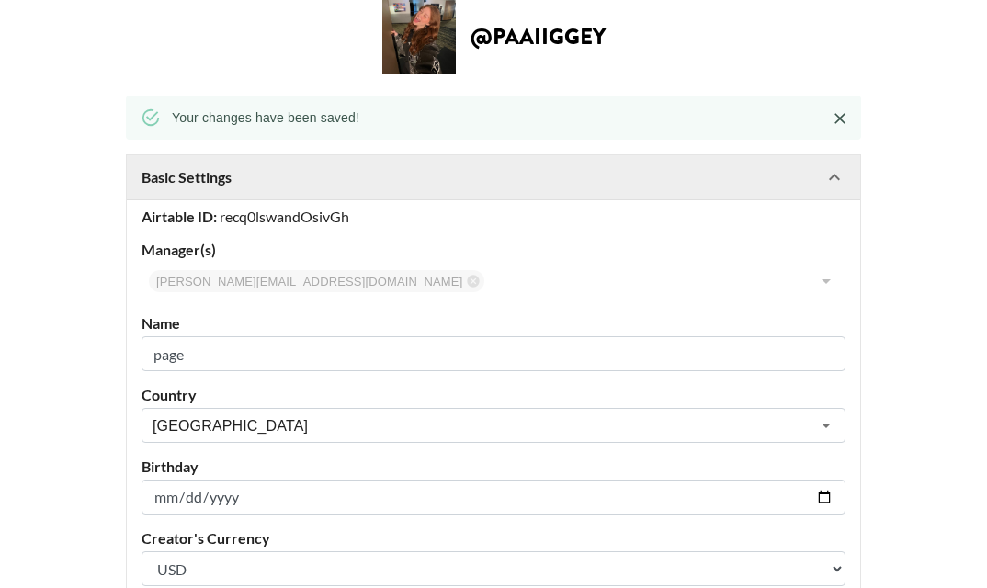
scroll to position [0, 0]
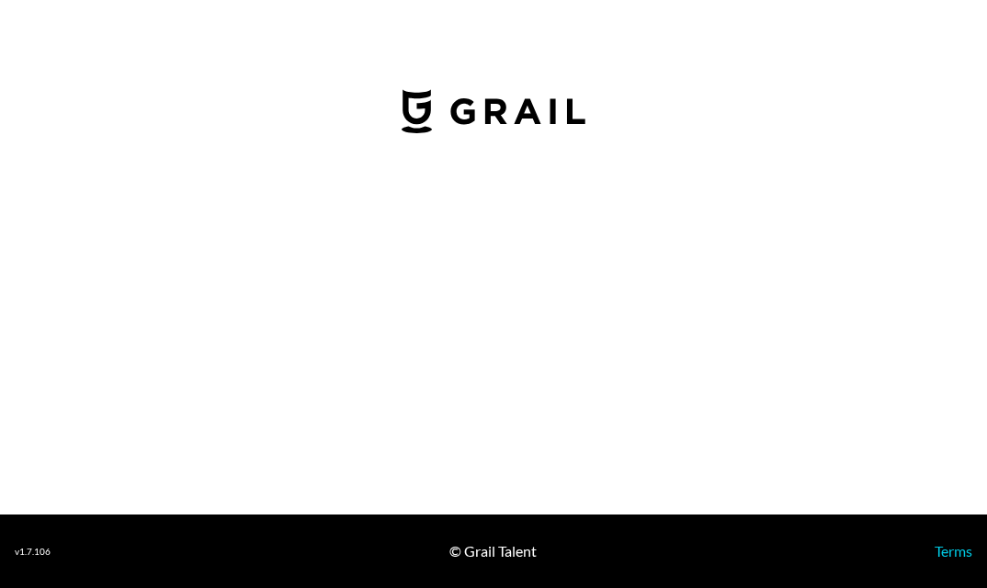
select select "USD"
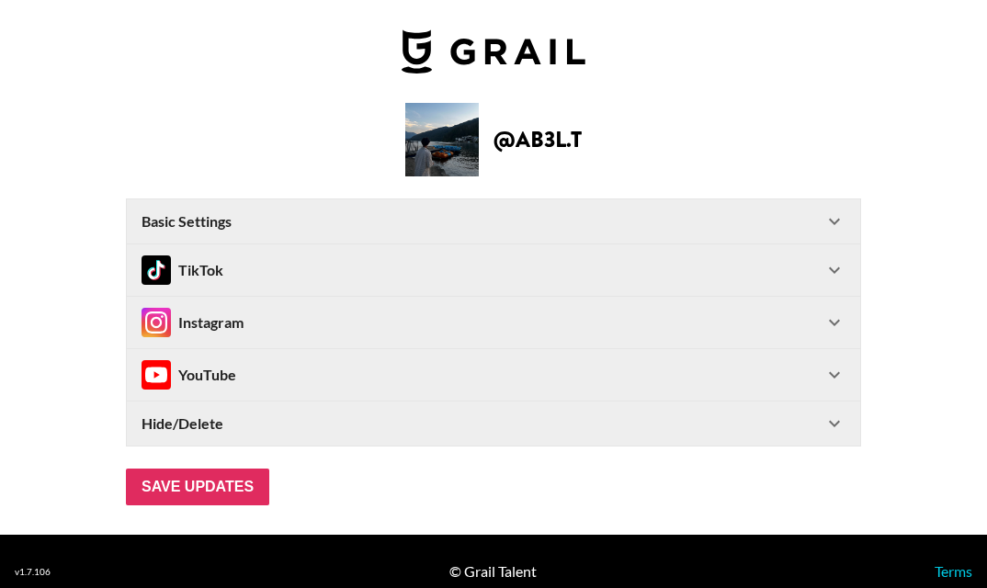
click at [348, 225] on div "Basic Settings" at bounding box center [482, 221] width 682 height 18
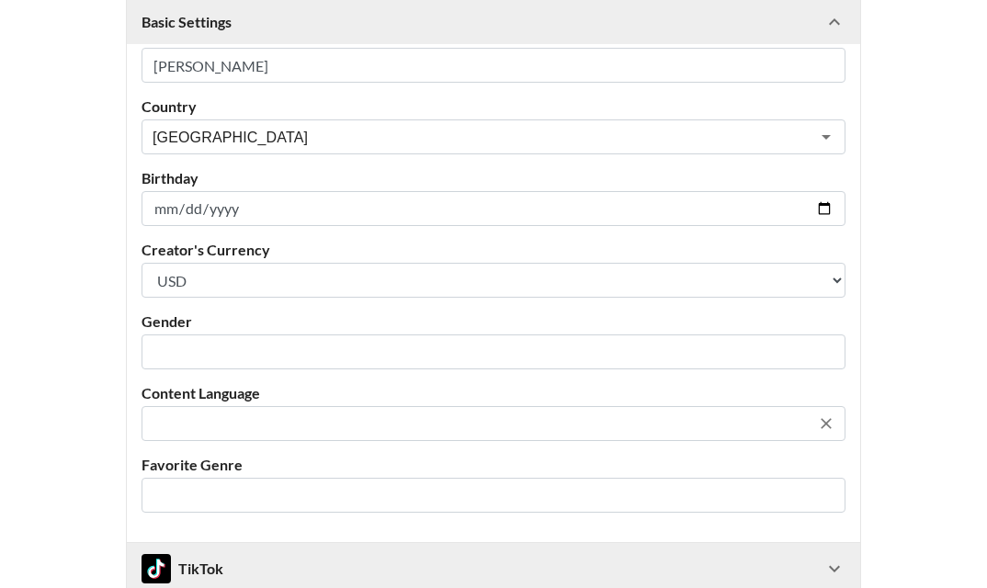
scroll to position [333, 0]
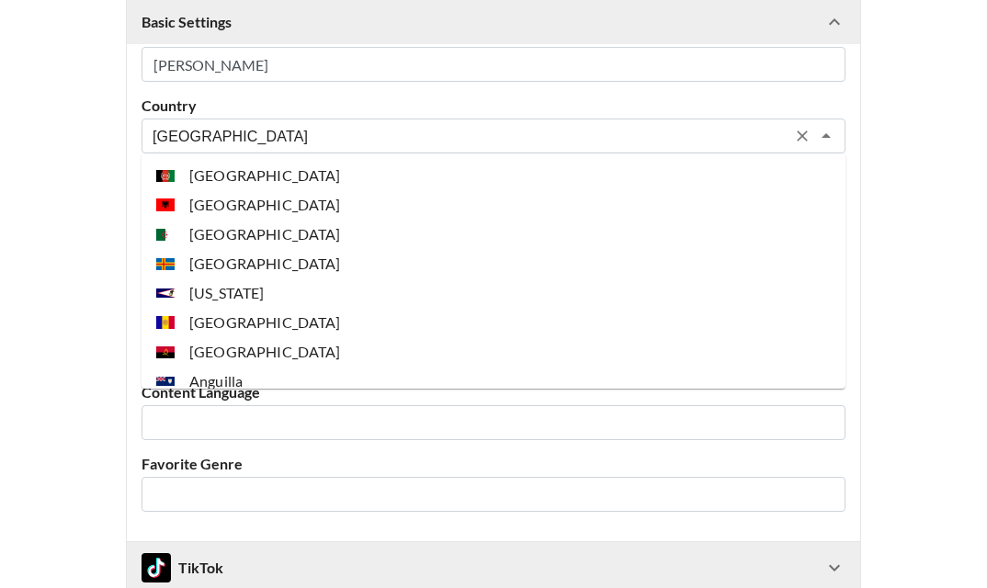
click at [251, 144] on input "[GEOGRAPHIC_DATA]" at bounding box center [468, 136] width 633 height 21
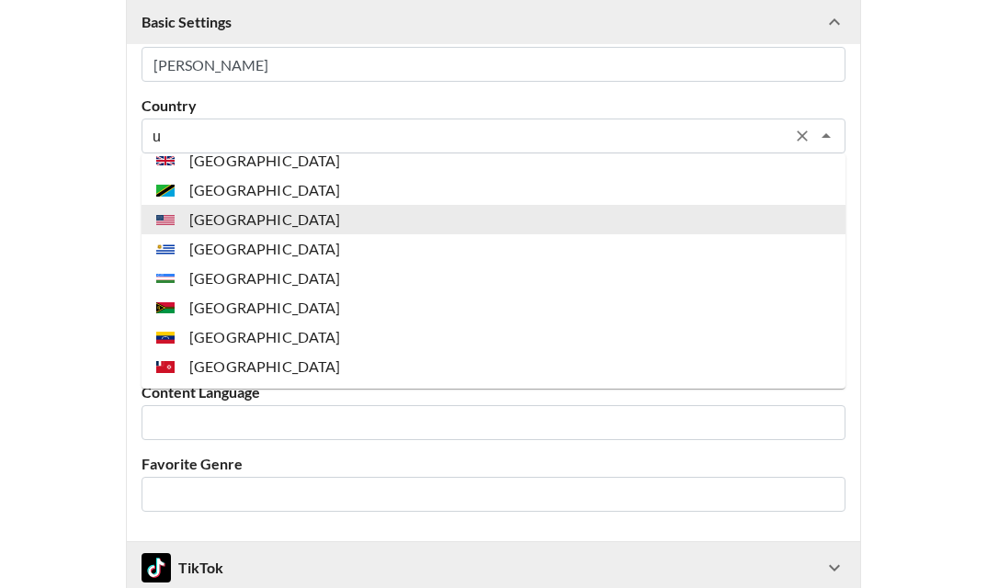
scroll to position [2183, 0]
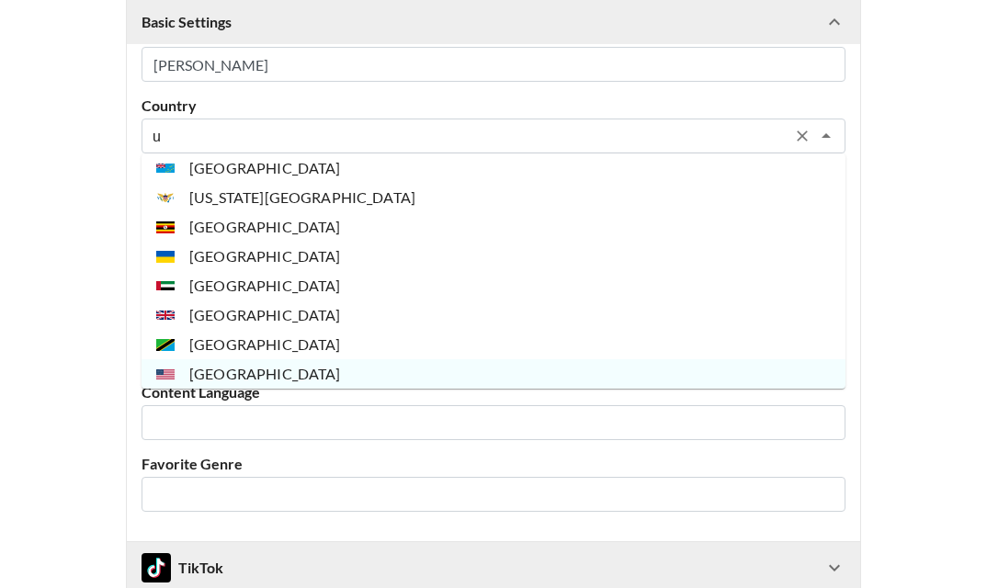
click at [282, 314] on li "[GEOGRAPHIC_DATA]" at bounding box center [493, 314] width 704 height 29
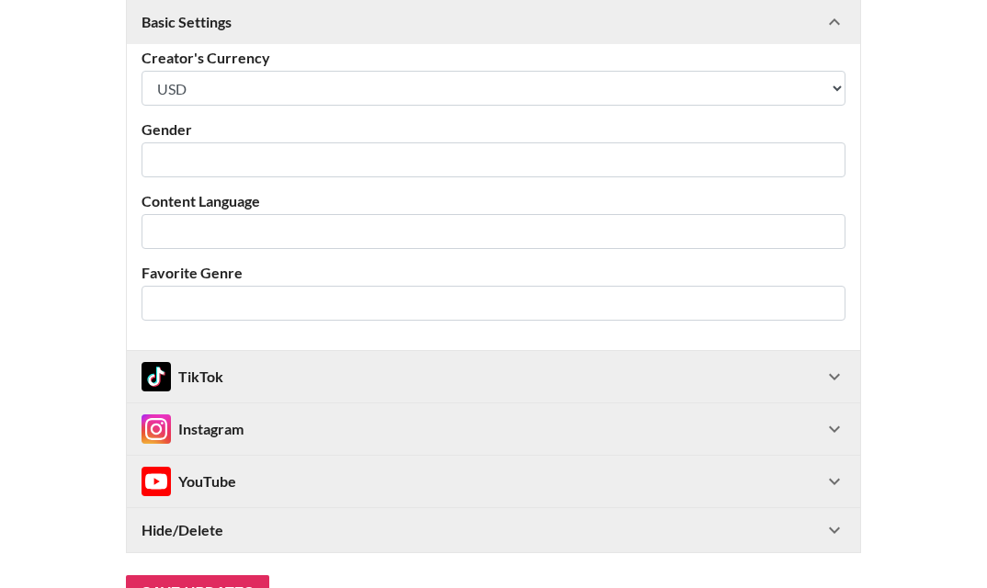
scroll to position [651, 0]
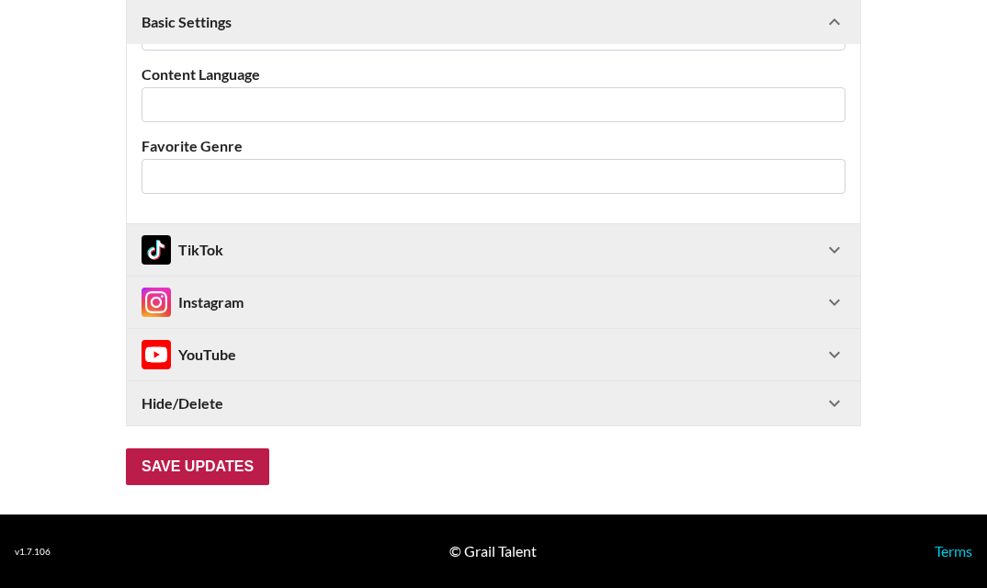
type input "[GEOGRAPHIC_DATA]"
click at [227, 462] on input "Save Updates" at bounding box center [197, 466] width 143 height 37
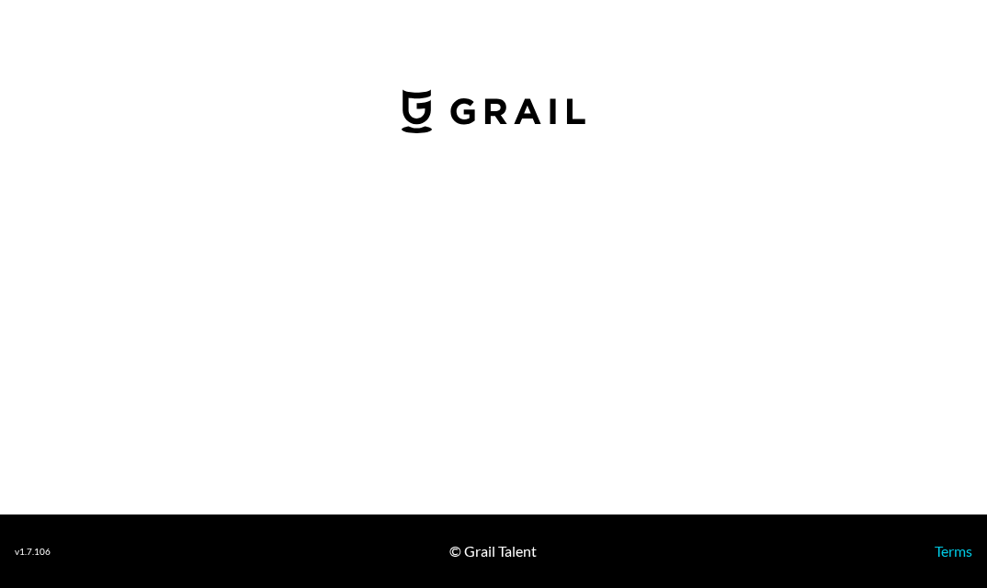
select select "USD"
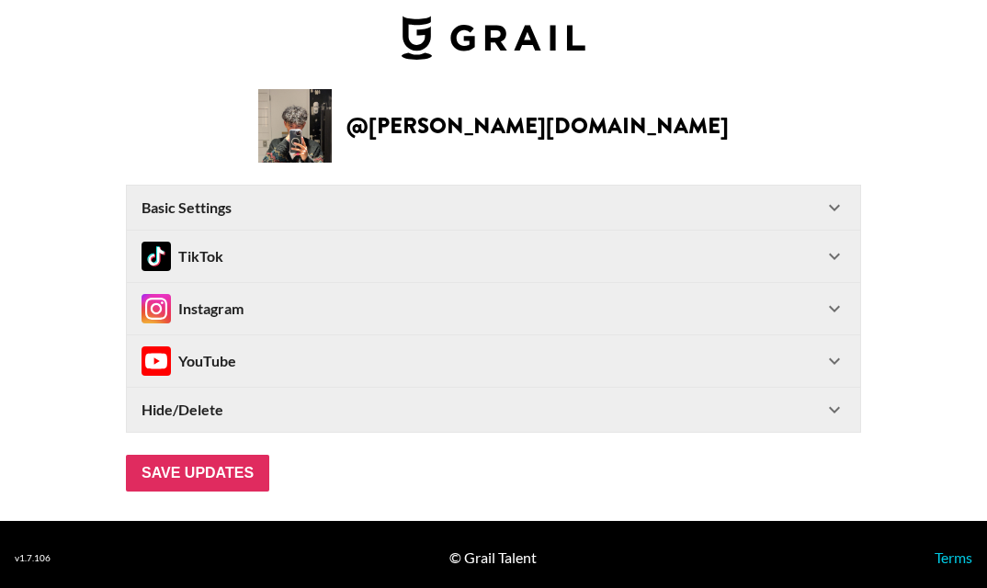
scroll to position [20, 0]
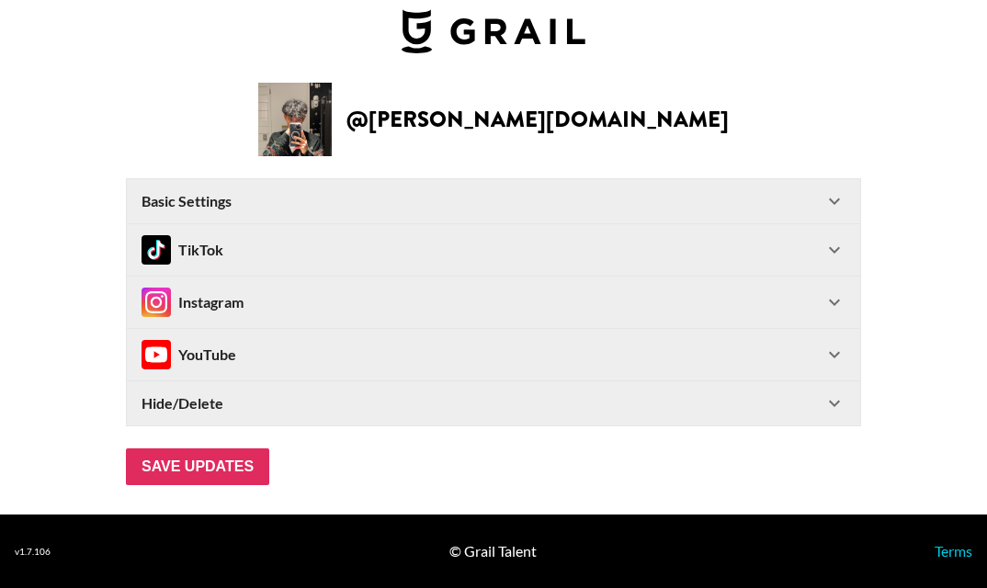
click at [404, 202] on div "Basic Settings" at bounding box center [482, 201] width 682 height 18
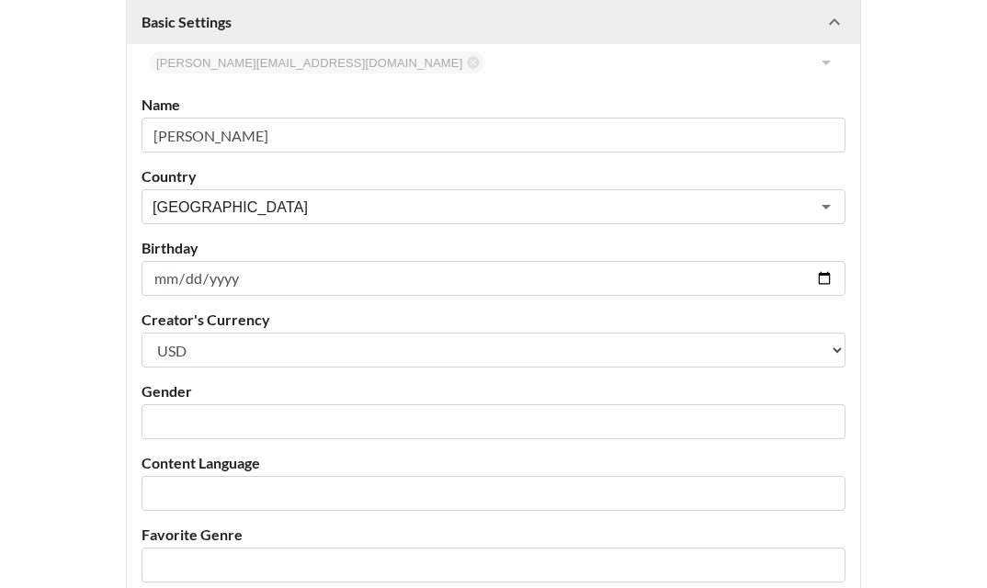
scroll to position [285, 0]
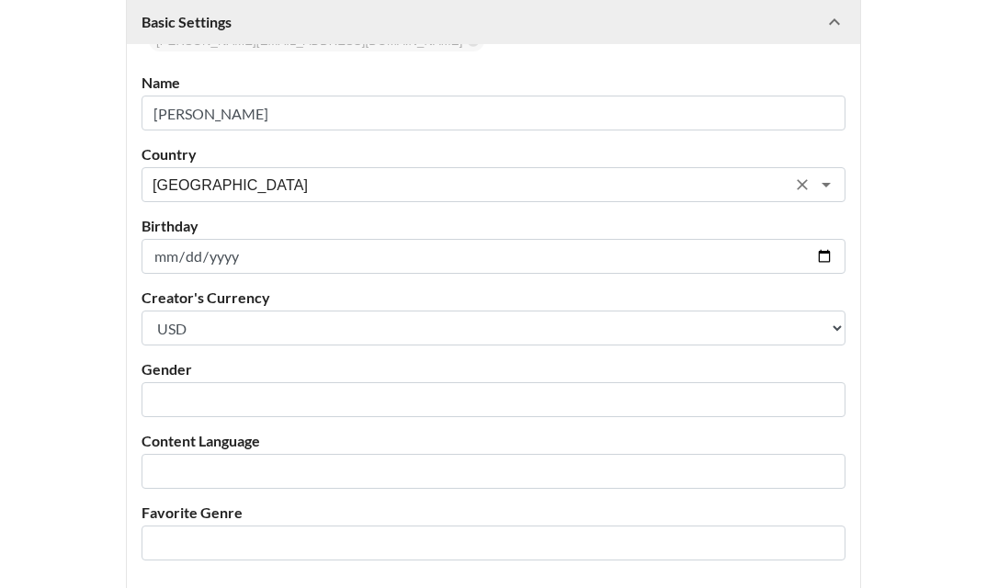
click at [242, 186] on input "[GEOGRAPHIC_DATA]" at bounding box center [468, 185] width 633 height 21
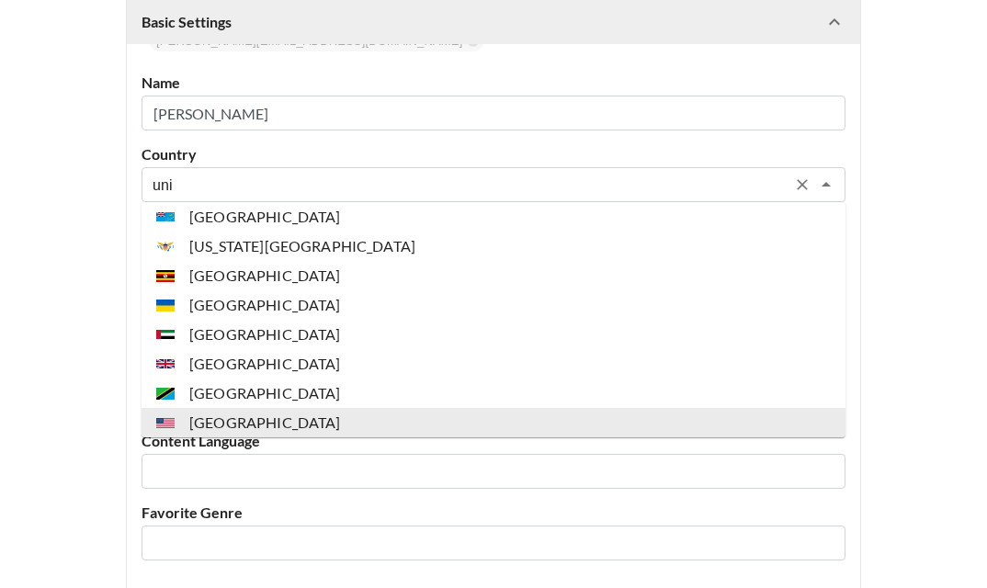
scroll to position [0, 0]
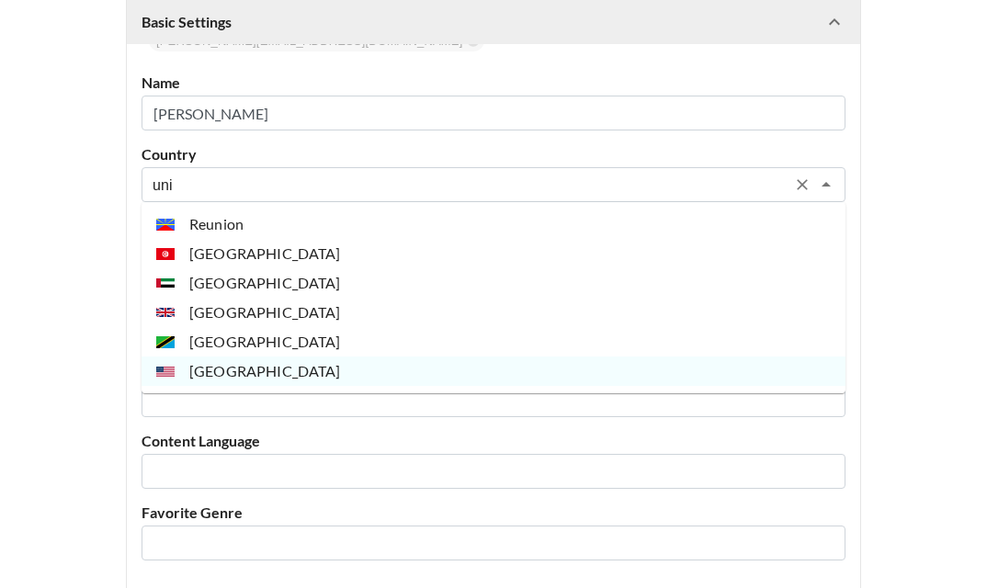
click at [284, 311] on li "[GEOGRAPHIC_DATA]" at bounding box center [493, 312] width 704 height 29
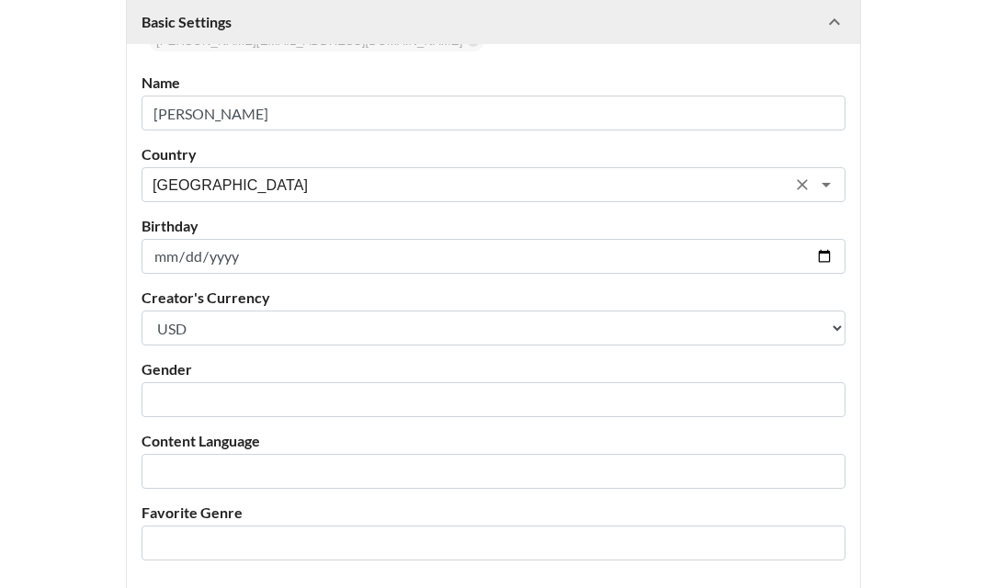
scroll to position [651, 0]
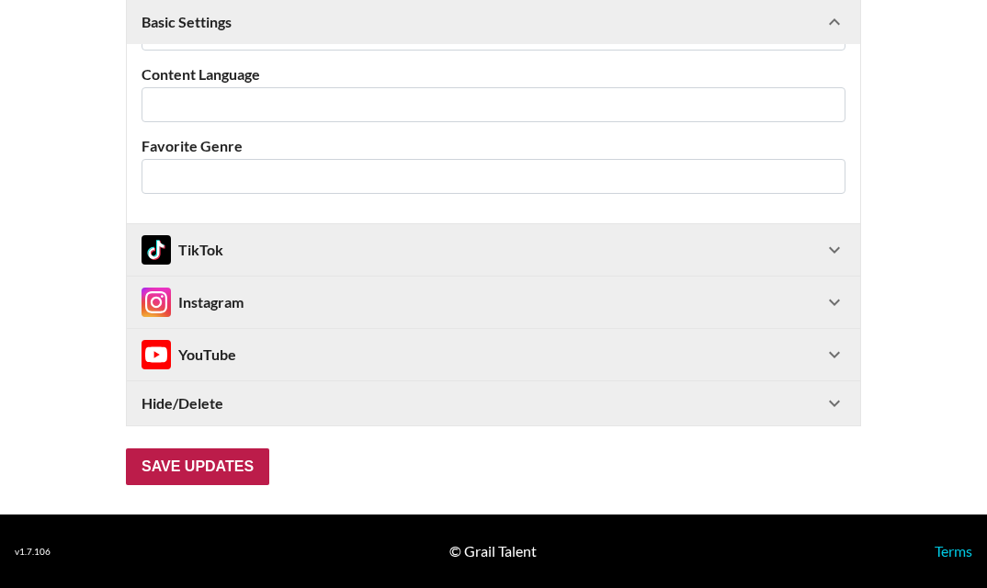
type input "[GEOGRAPHIC_DATA]"
click at [223, 469] on input "Save Updates" at bounding box center [197, 466] width 143 height 37
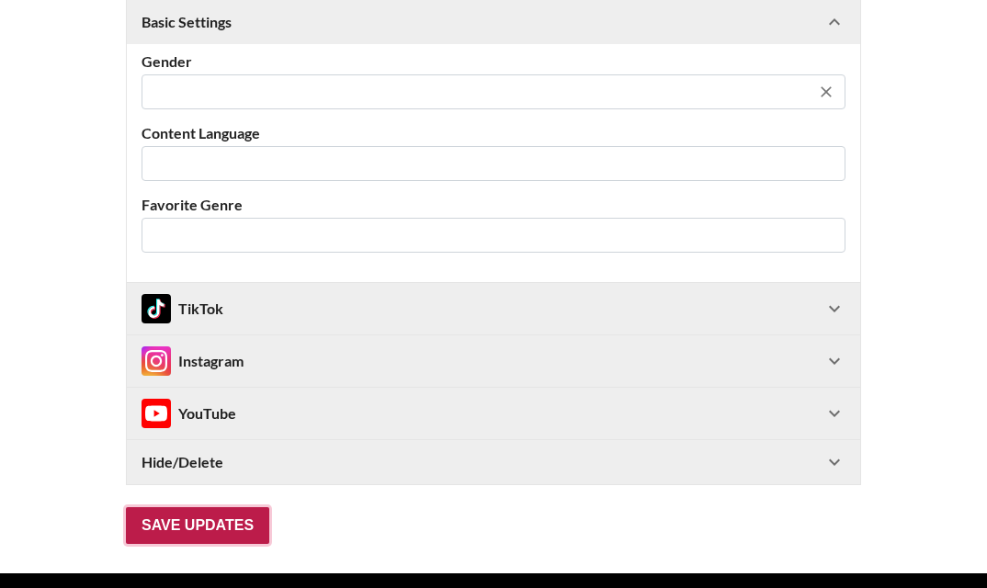
scroll to position [0, 0]
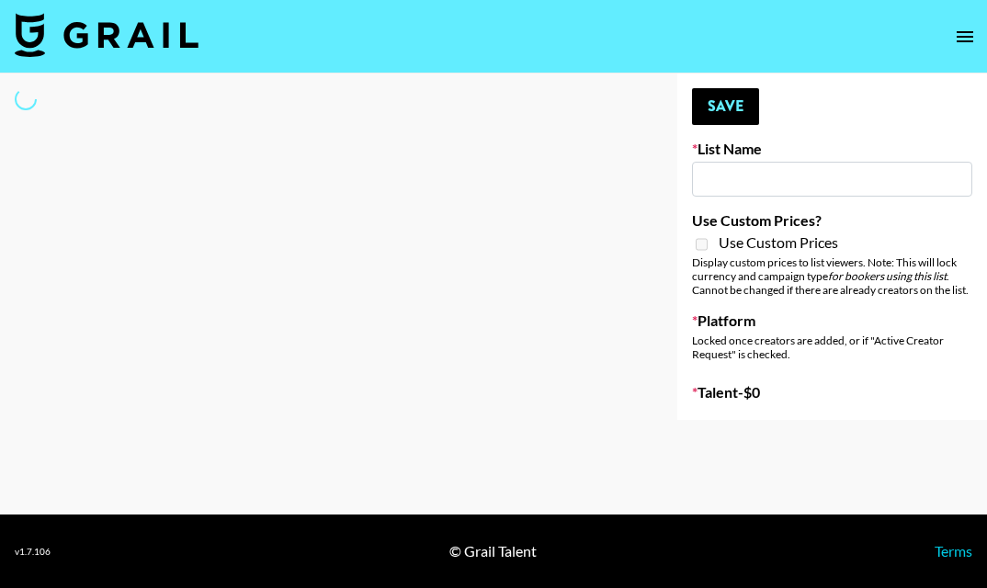
type input "Young T & Bugsy List"
select select "Song"
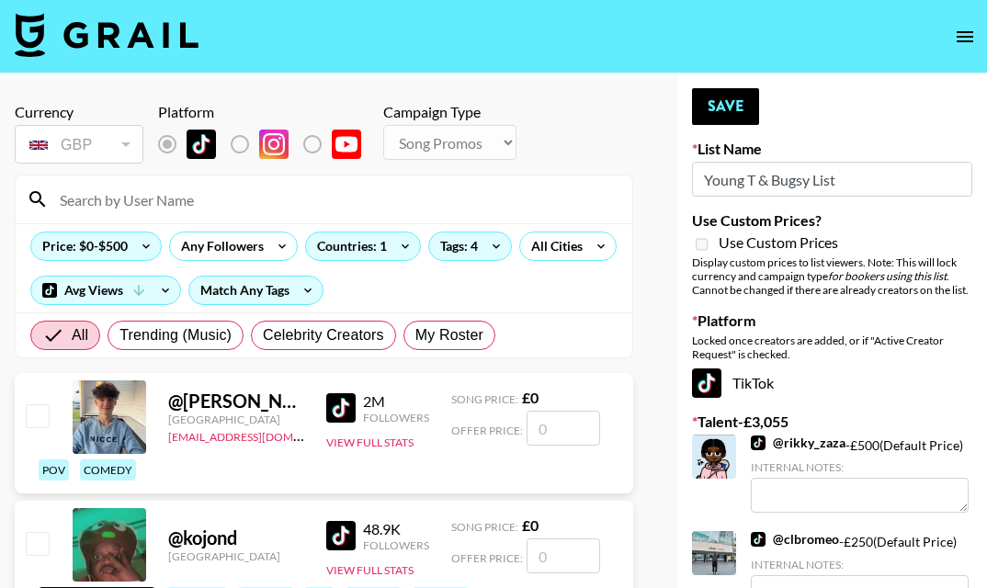
click at [197, 207] on input at bounding box center [335, 199] width 572 height 29
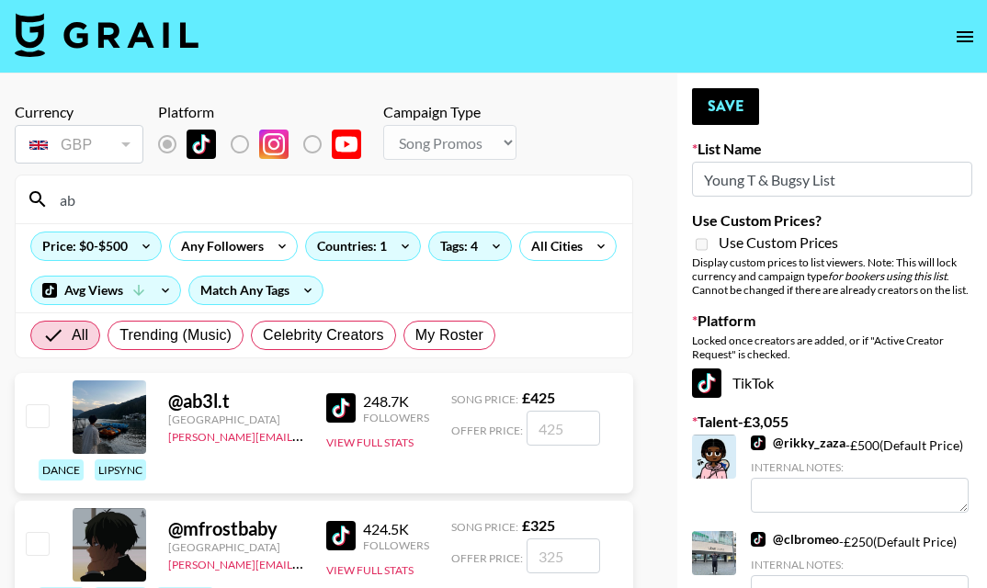
type input "ab"
click at [39, 415] on input "checkbox" at bounding box center [37, 415] width 22 height 22
checkbox input "true"
type input "425"
click at [152, 185] on input "ab" at bounding box center [335, 199] width 572 height 29
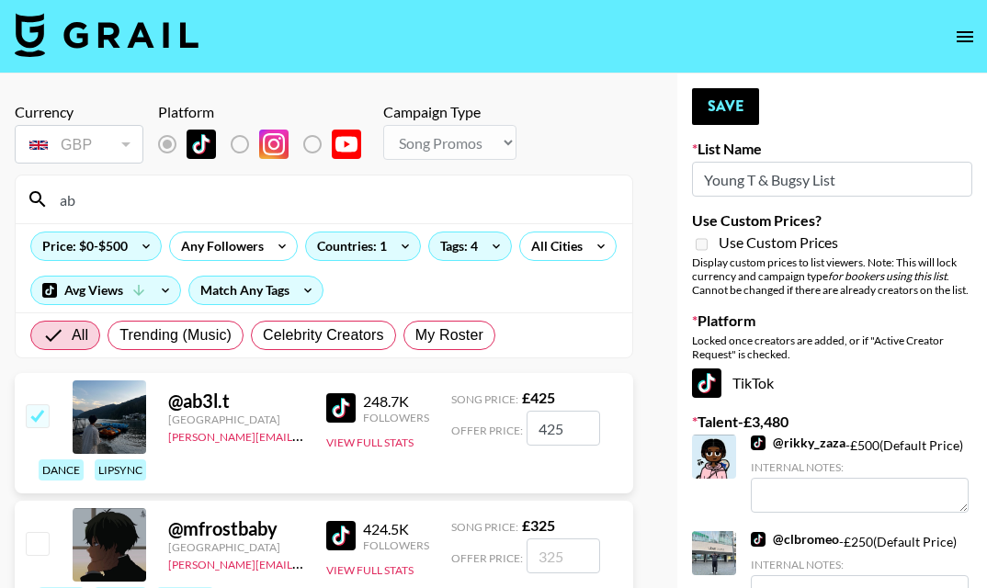
click at [152, 185] on input "ab" at bounding box center [335, 199] width 572 height 29
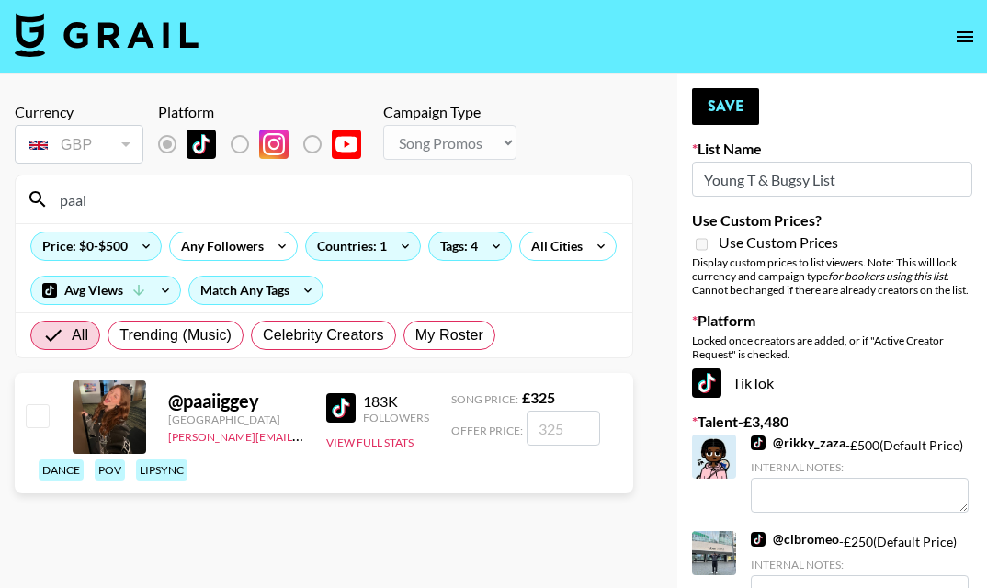
type input "paai"
click at [42, 417] on input "checkbox" at bounding box center [37, 415] width 22 height 22
checkbox input "true"
type input "325"
click at [147, 204] on input "paai" at bounding box center [335, 199] width 572 height 29
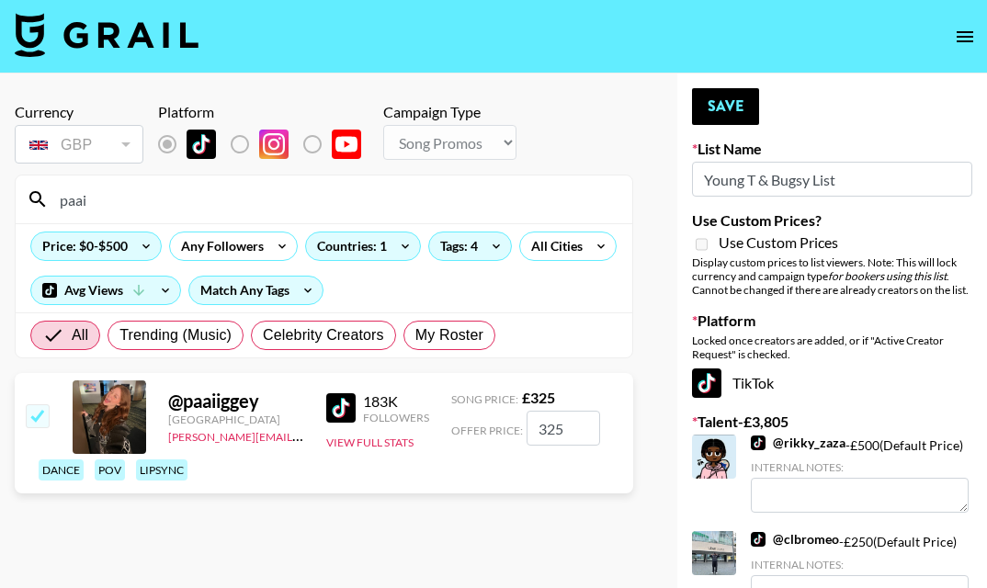
click at [147, 204] on input "paai" at bounding box center [335, 199] width 572 height 29
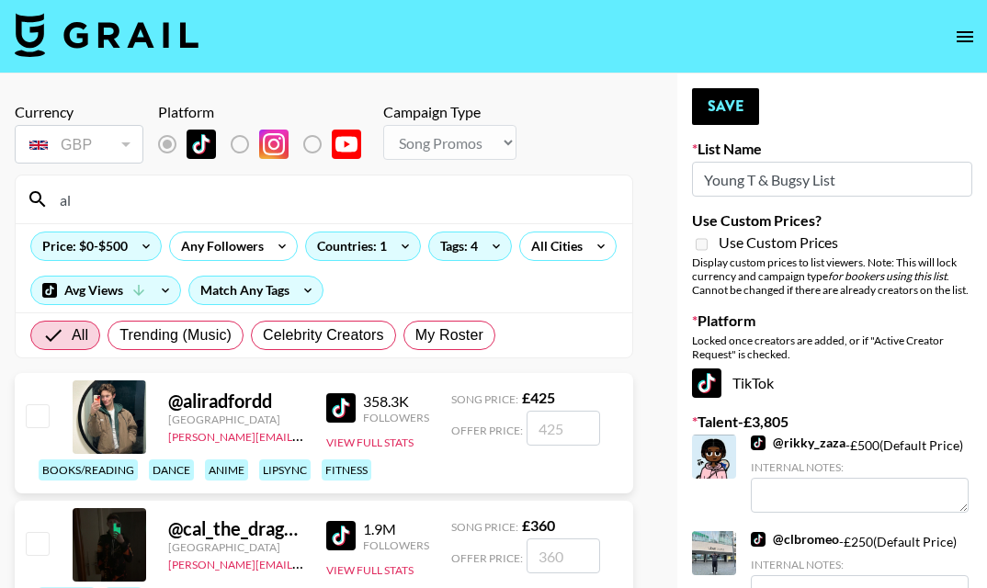
type input "a"
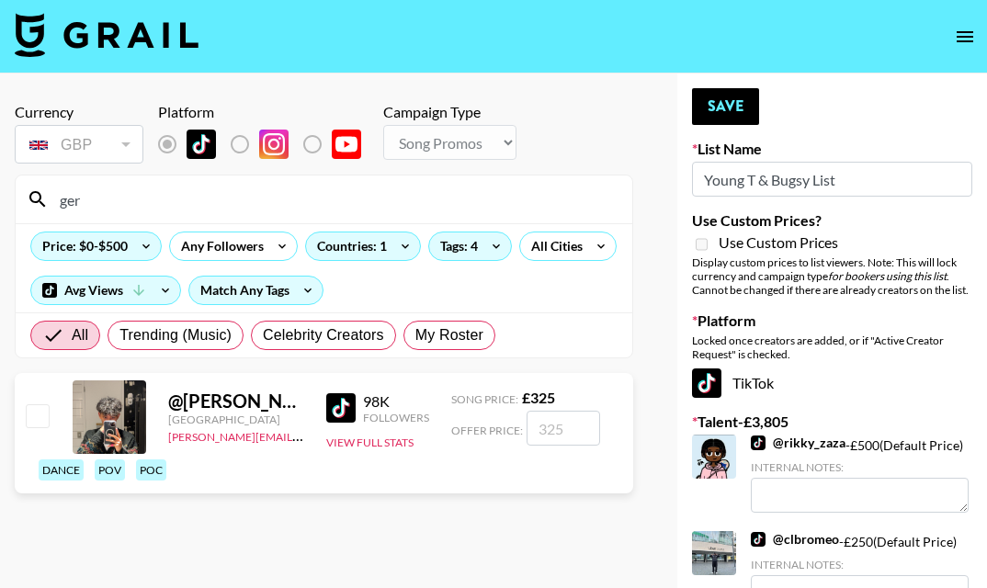
type input "ger"
click at [29, 419] on input "checkbox" at bounding box center [37, 415] width 22 height 22
checkbox input "true"
type input "325"
click at [401, 192] on input "ger" at bounding box center [335, 199] width 572 height 29
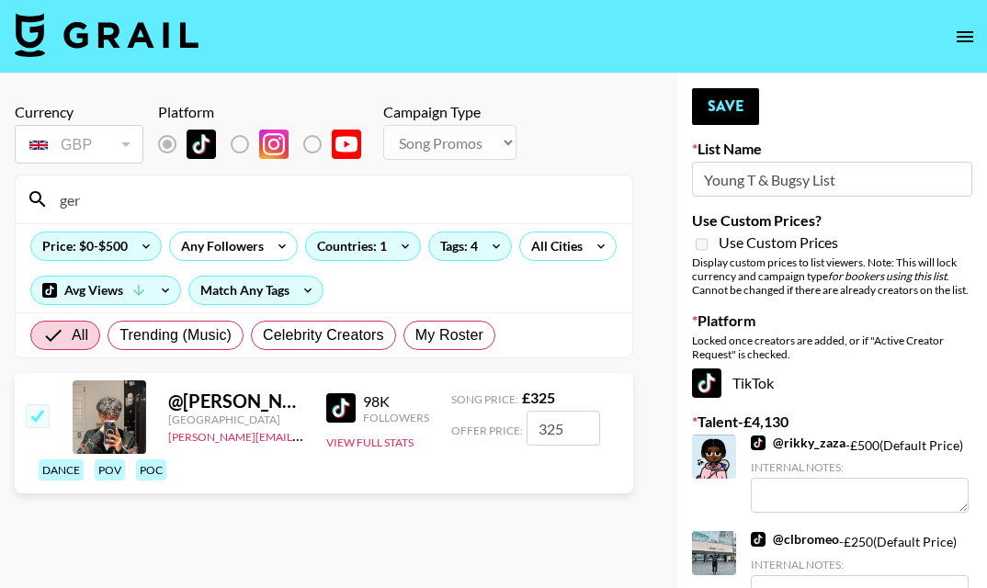
click at [401, 192] on input "ger" at bounding box center [335, 199] width 572 height 29
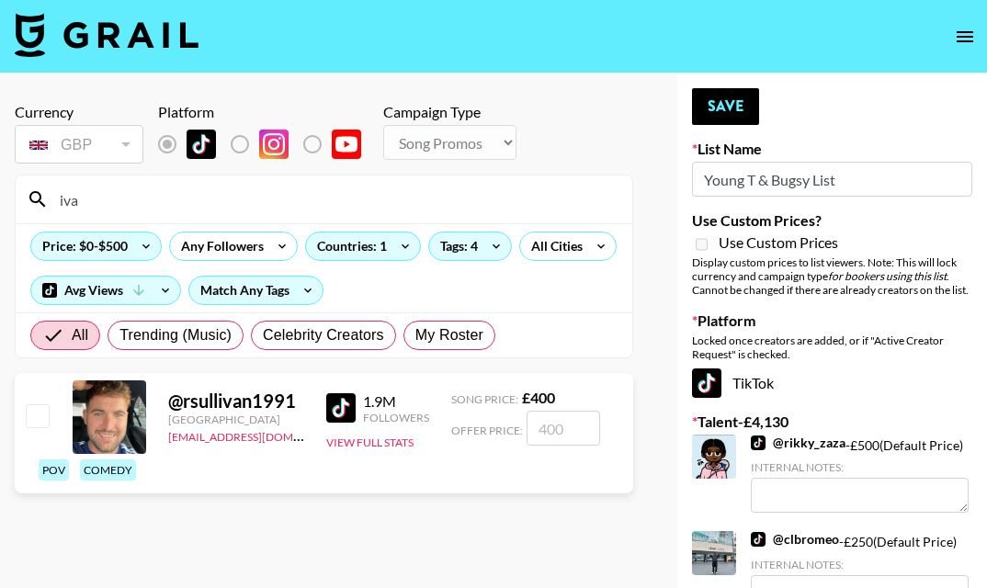
type input "[PERSON_NAME]"
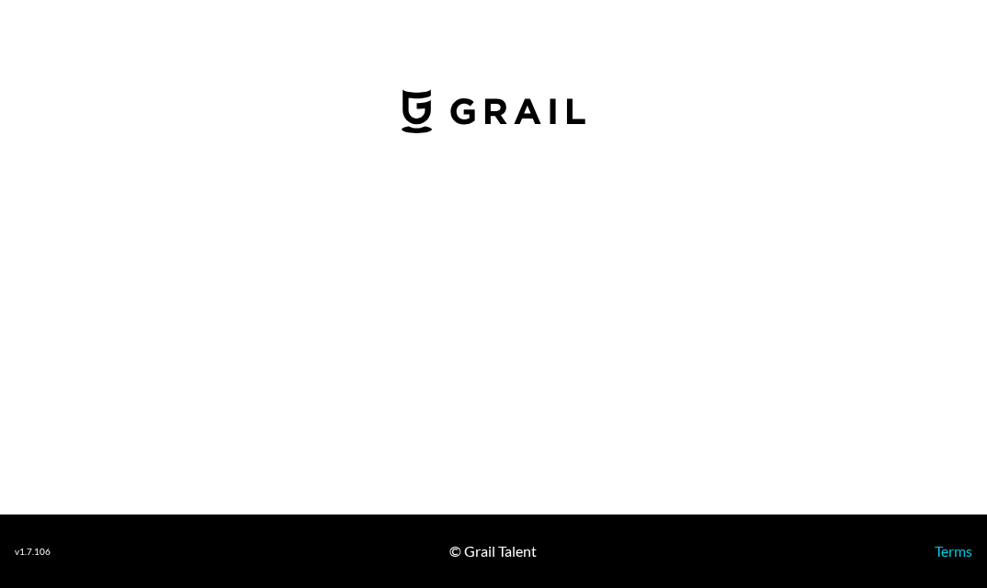
select select "USD"
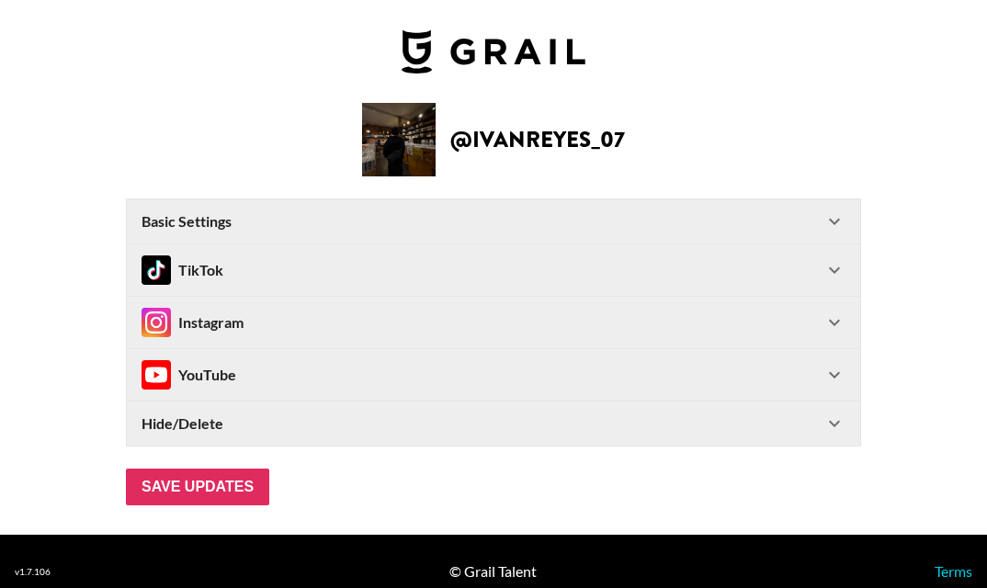
click at [412, 212] on div "Basic Settings" at bounding box center [482, 221] width 682 height 18
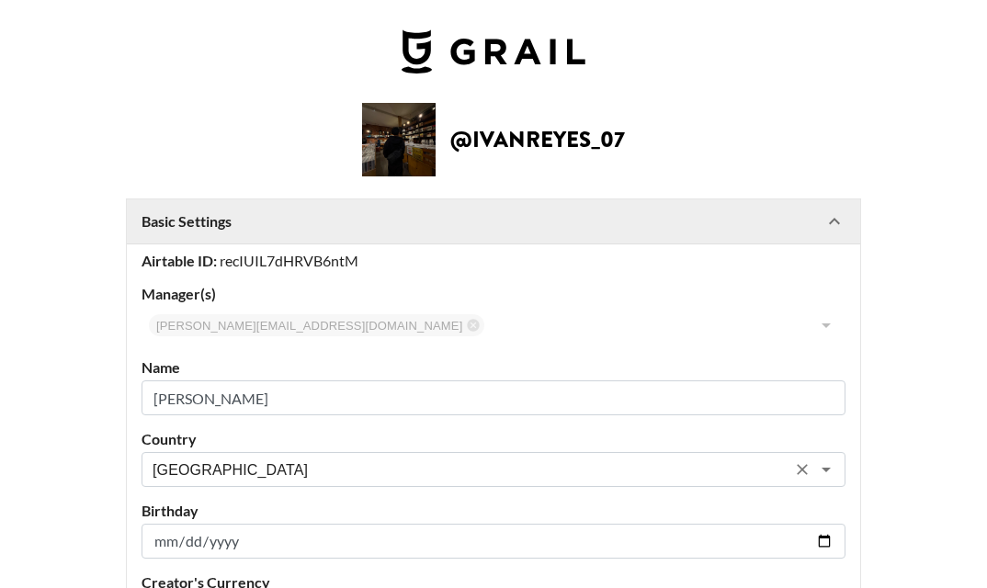
click at [261, 473] on input "[GEOGRAPHIC_DATA]" at bounding box center [468, 469] width 633 height 21
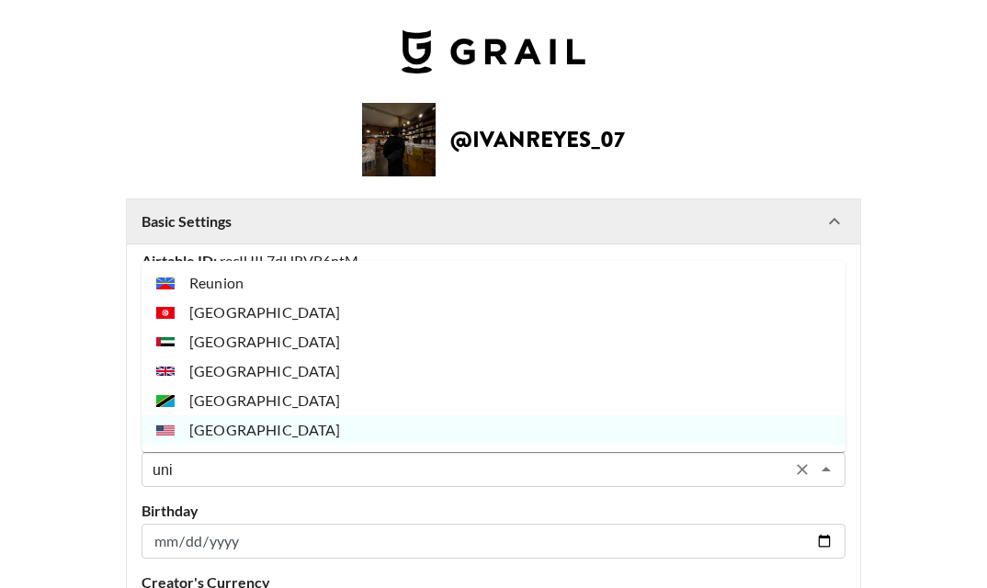
click at [278, 379] on li "[GEOGRAPHIC_DATA]" at bounding box center [493, 370] width 704 height 29
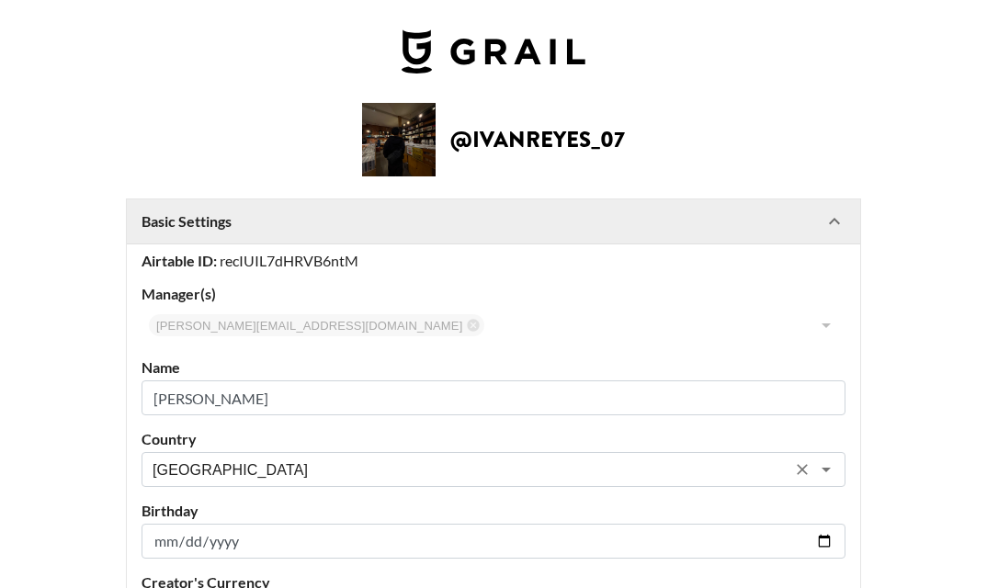
scroll to position [651, 0]
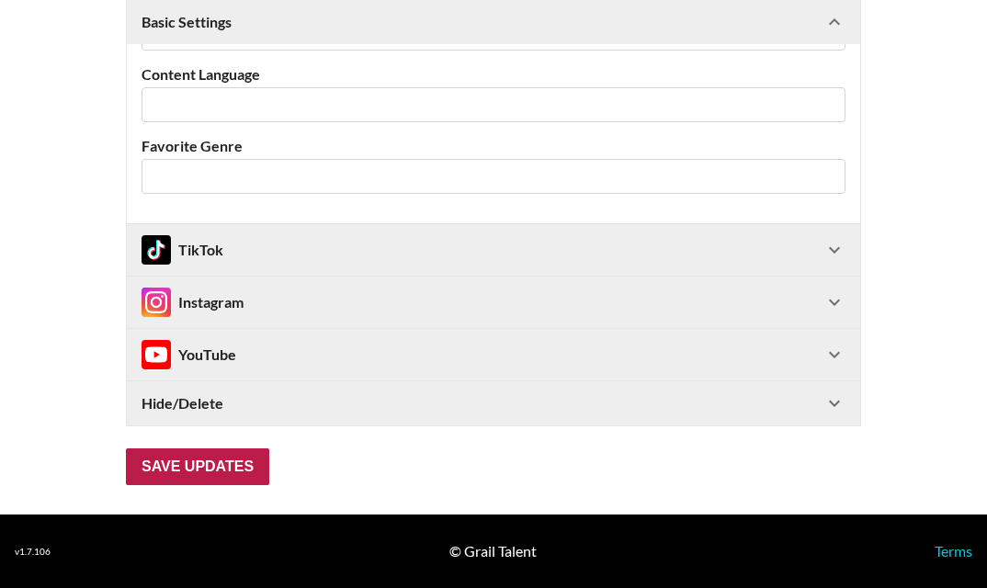
type input "[GEOGRAPHIC_DATA]"
click at [213, 462] on input "Save Updates" at bounding box center [197, 466] width 143 height 37
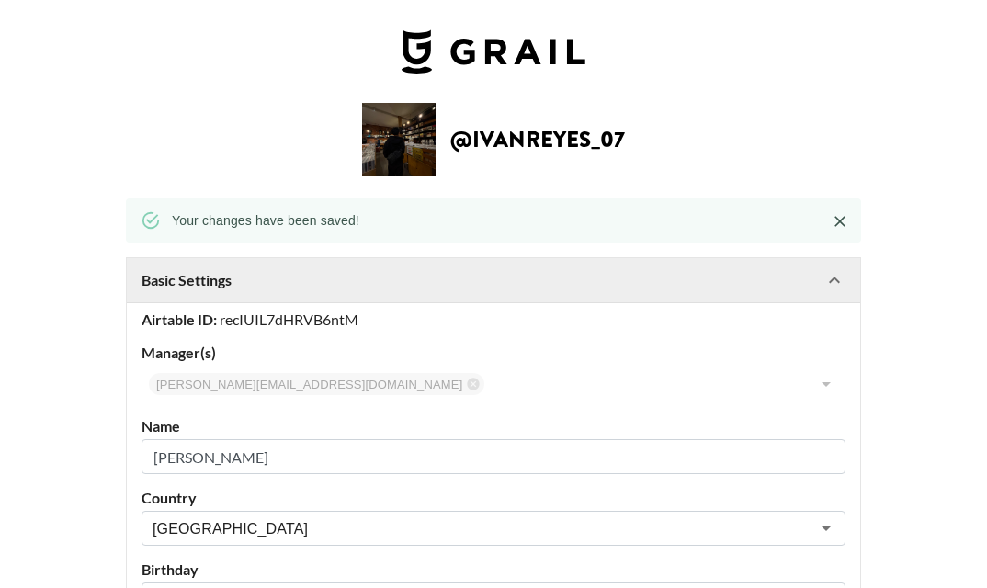
scroll to position [96, 0]
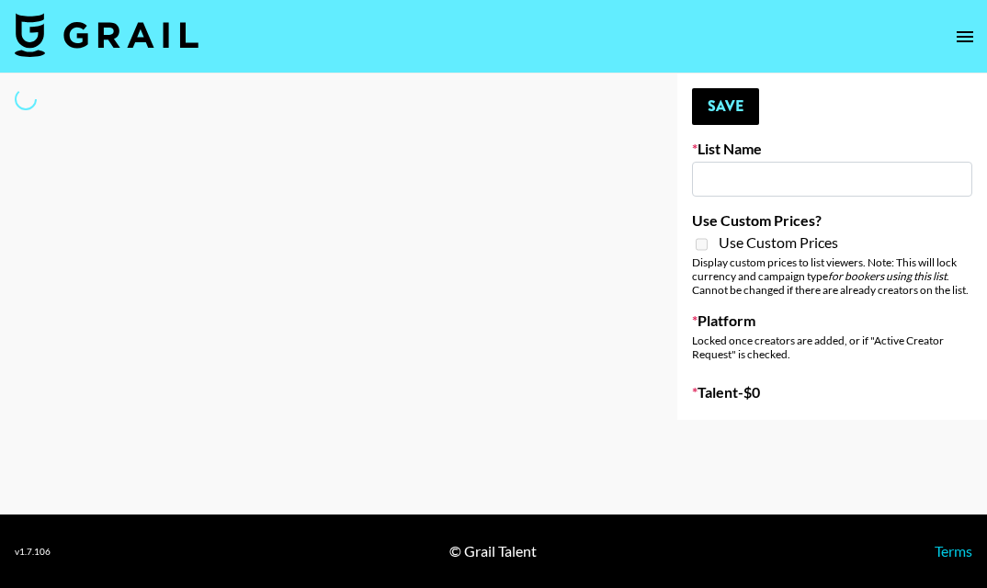
type input "Young T & Bugsy List"
select select "Song"
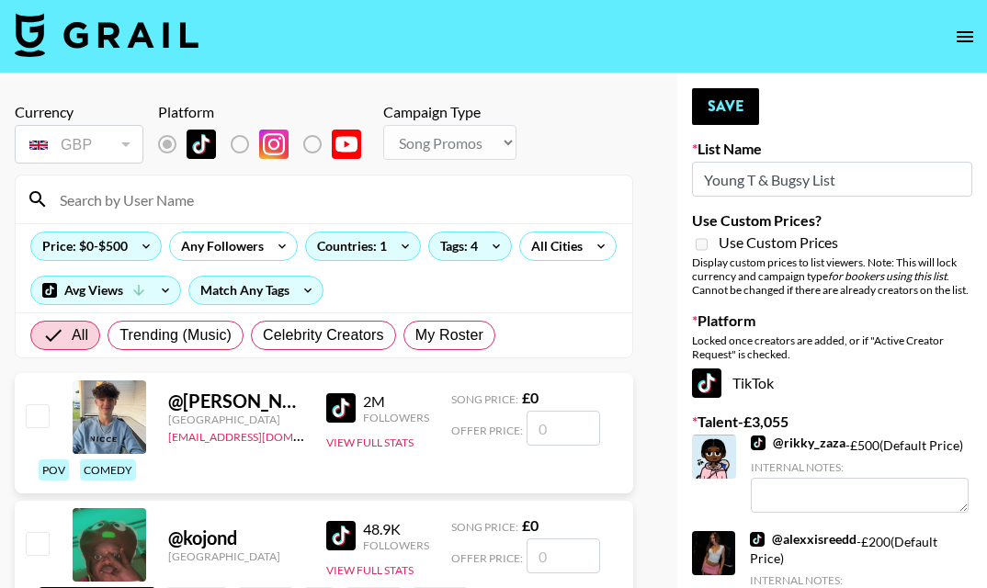
click at [262, 205] on input at bounding box center [335, 199] width 572 height 29
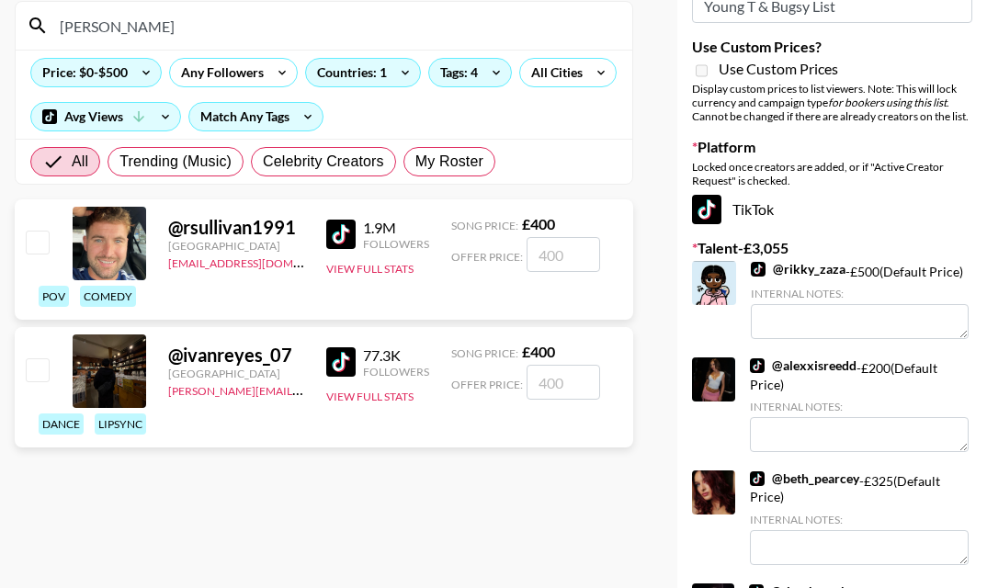
scroll to position [179, 0]
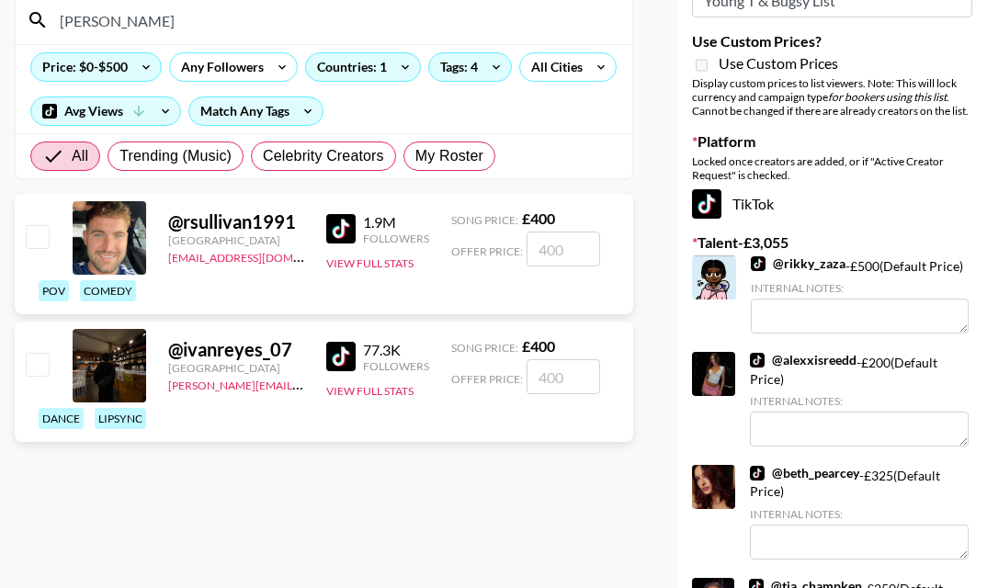
type input "[PERSON_NAME]"
click at [40, 358] on input "checkbox" at bounding box center [37, 364] width 22 height 22
checkbox input "true"
type input "400"
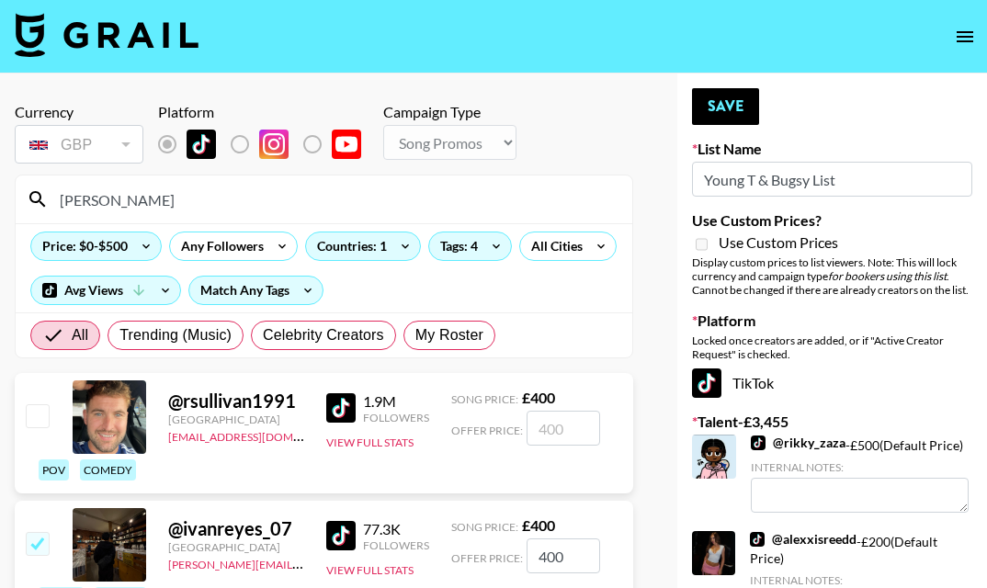
click at [195, 194] on input "[PERSON_NAME]" at bounding box center [335, 199] width 572 height 29
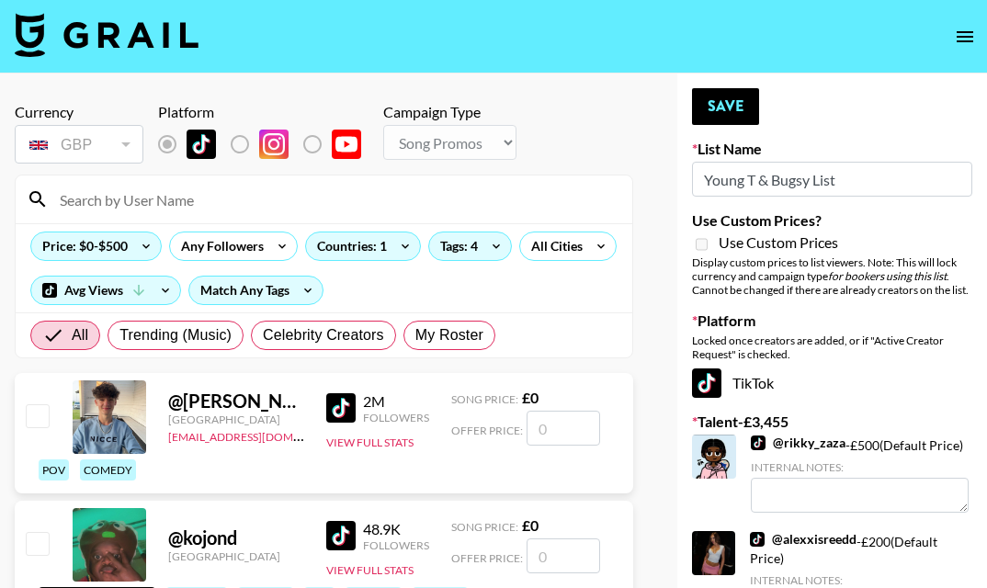
click at [592, 120] on div "Currency GBP GBP ​ Platform Campaign Type Choose Type... Song Promos Brand Prom…" at bounding box center [324, 135] width 618 height 64
